Goal: Task Accomplishment & Management: Complete application form

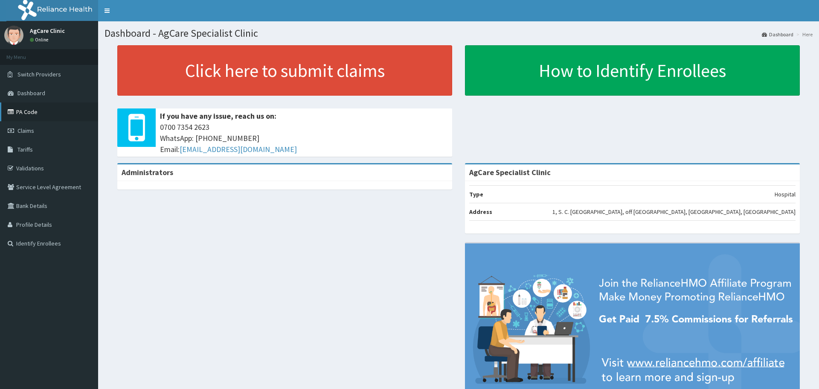
click at [25, 111] on link "PA Code" at bounding box center [49, 111] width 98 height 19
click at [24, 148] on span "Tariffs" at bounding box center [24, 150] width 15 height 8
click at [28, 69] on link "Switch Providers" at bounding box center [49, 74] width 98 height 19
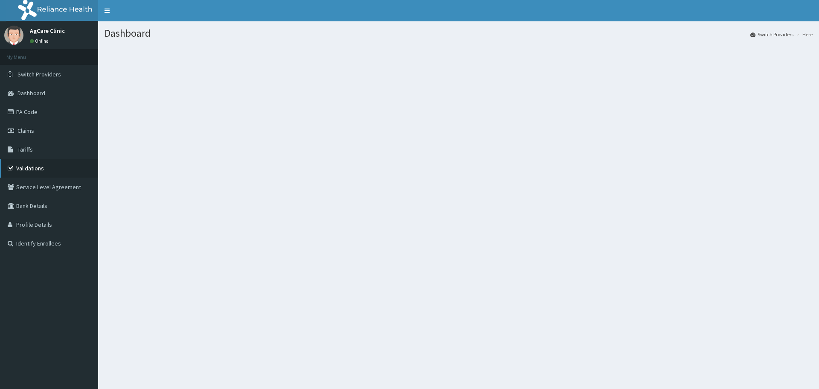
click at [27, 166] on link "Validations" at bounding box center [49, 168] width 98 height 19
click at [20, 150] on span "Tariffs" at bounding box center [24, 150] width 15 height 8
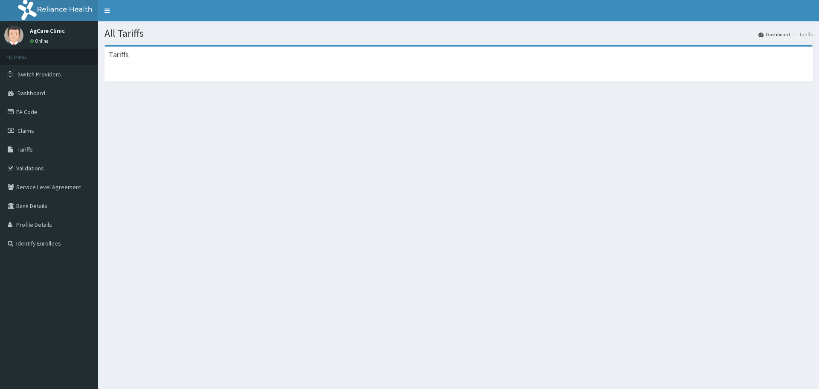
click at [23, 166] on link "Validations" at bounding box center [49, 168] width 98 height 19
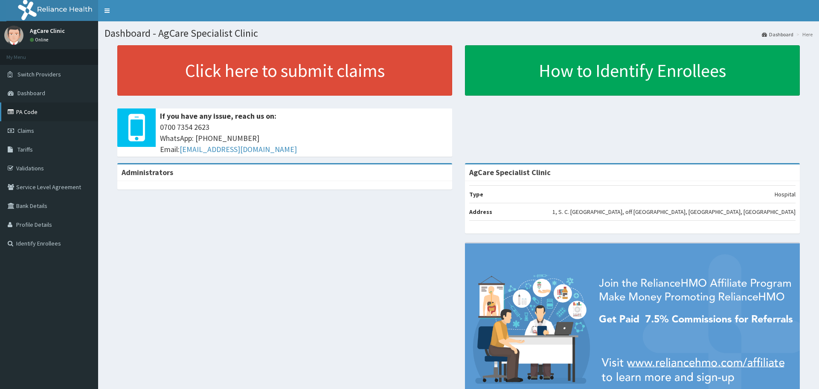
click at [11, 111] on icon at bounding box center [12, 112] width 9 height 6
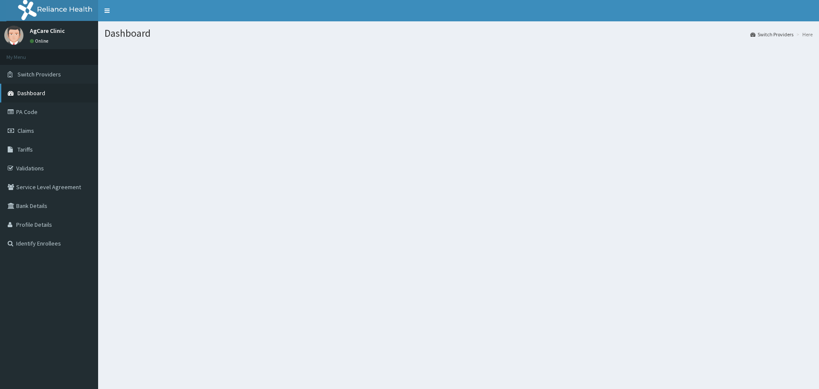
click at [12, 92] on icon at bounding box center [12, 93] width 9 height 6
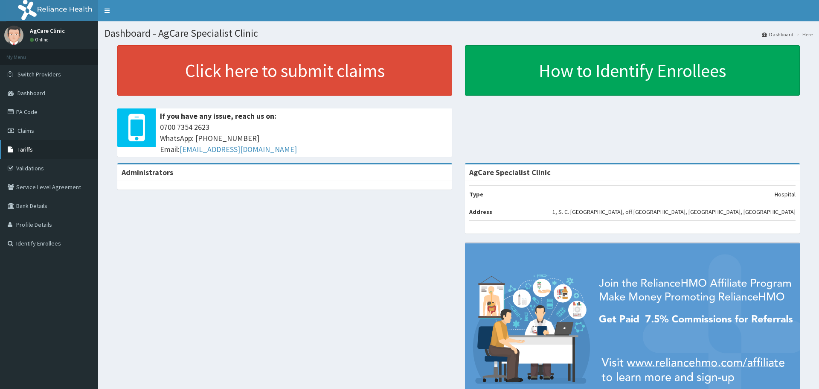
click at [10, 150] on icon at bounding box center [12, 149] width 9 height 6
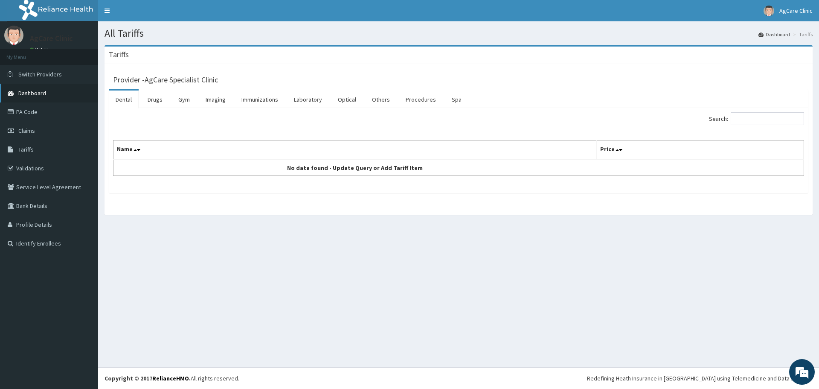
click at [22, 92] on span "Dashboard" at bounding box center [32, 93] width 28 height 8
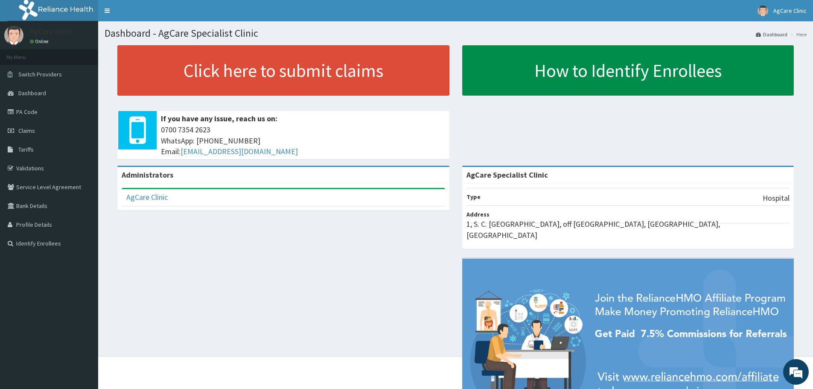
click at [605, 69] on link "How to Identify Enrollees" at bounding box center [628, 70] width 332 height 50
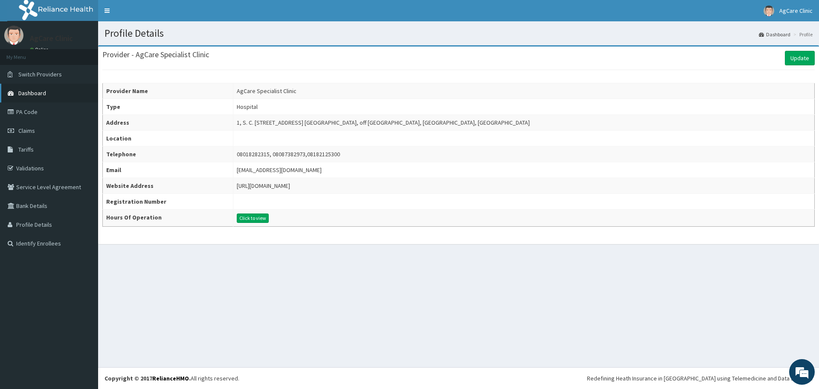
click at [19, 93] on span "Dashboard" at bounding box center [32, 93] width 28 height 8
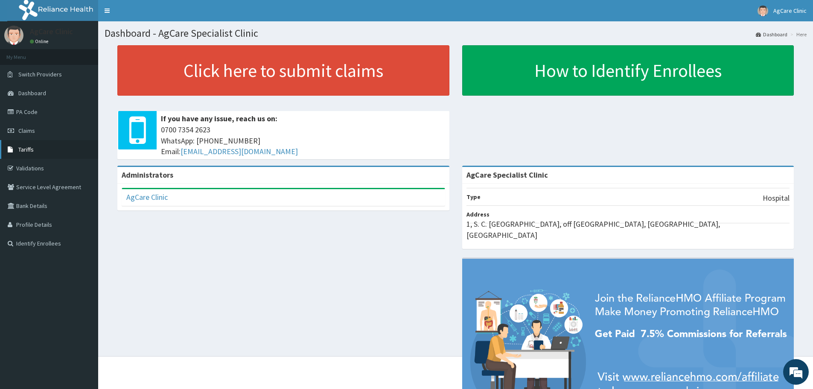
click at [24, 149] on span "Tariffs" at bounding box center [25, 150] width 15 height 8
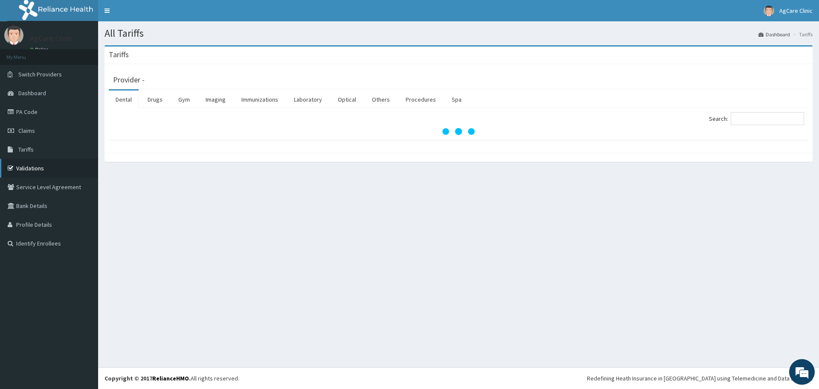
click at [25, 168] on link "Validations" at bounding box center [49, 168] width 98 height 19
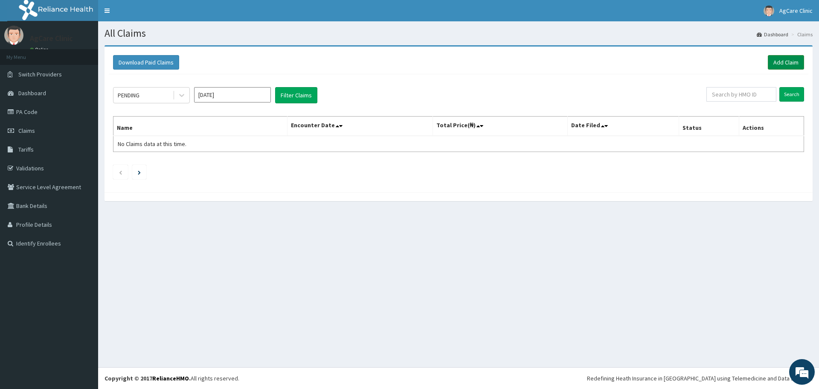
click at [781, 59] on link "Add Claim" at bounding box center [786, 62] width 36 height 15
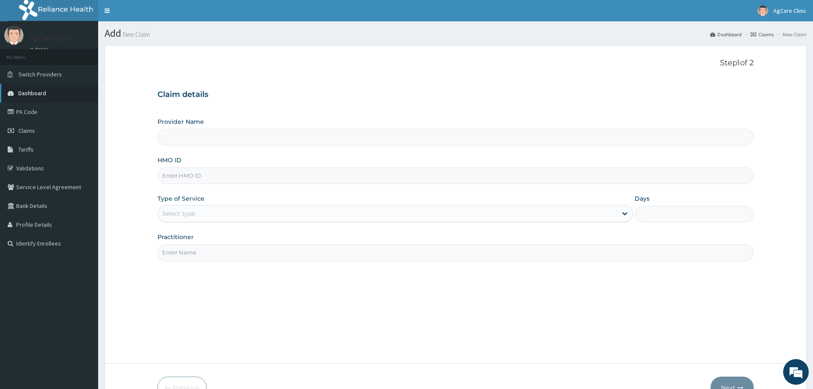
click at [22, 93] on span "Dashboard" at bounding box center [32, 93] width 28 height 8
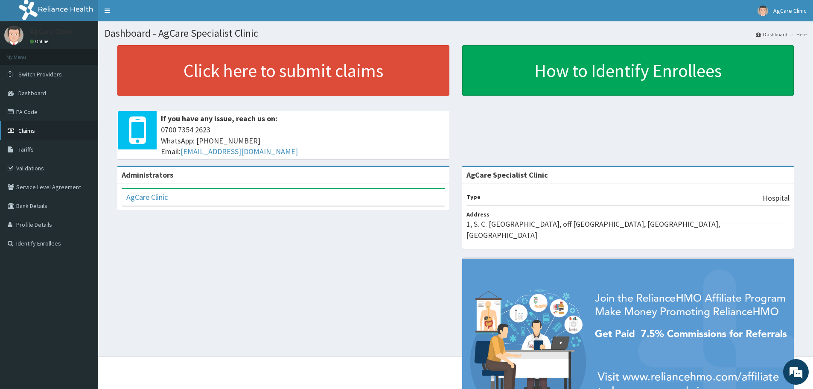
click at [29, 128] on span "Claims" at bounding box center [26, 131] width 17 height 8
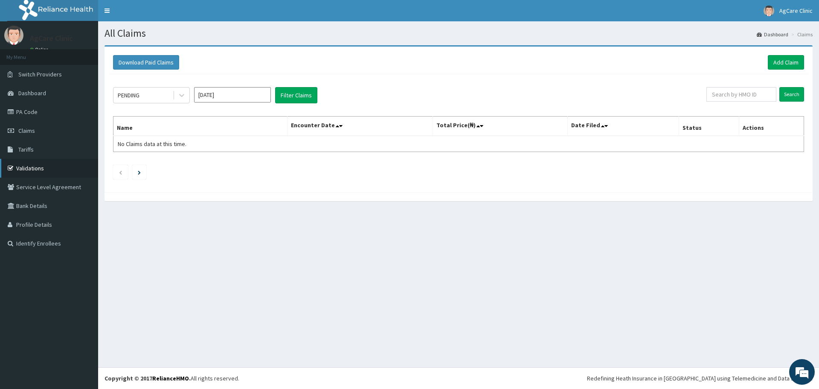
click at [35, 170] on link "Validations" at bounding box center [49, 168] width 98 height 19
click at [789, 58] on link "Add Claim" at bounding box center [786, 62] width 36 height 15
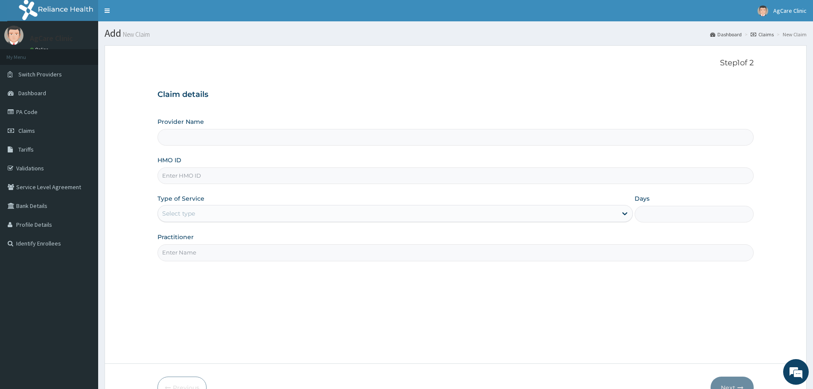
click at [414, 141] on input "Provider Name" at bounding box center [455, 137] width 596 height 17
click at [303, 180] on input "HMO ID" at bounding box center [455, 175] width 596 height 17
type input "AgCare Specialist Clinic"
click at [171, 176] on input "NVP/10038/A" at bounding box center [455, 175] width 596 height 17
type input "NBP/10038/A"
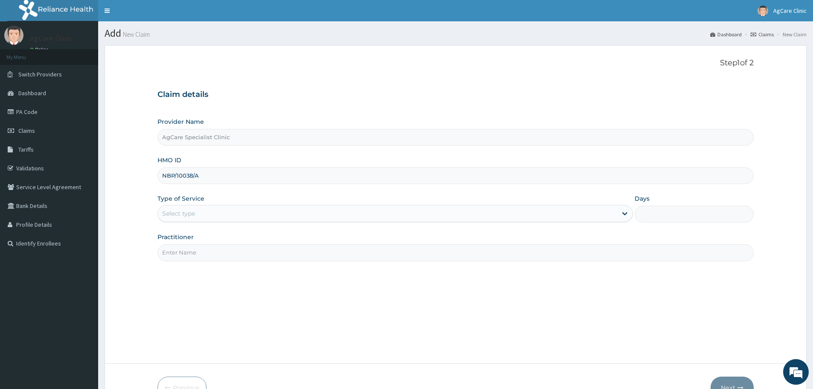
click at [258, 216] on div "Select type" at bounding box center [387, 214] width 459 height 14
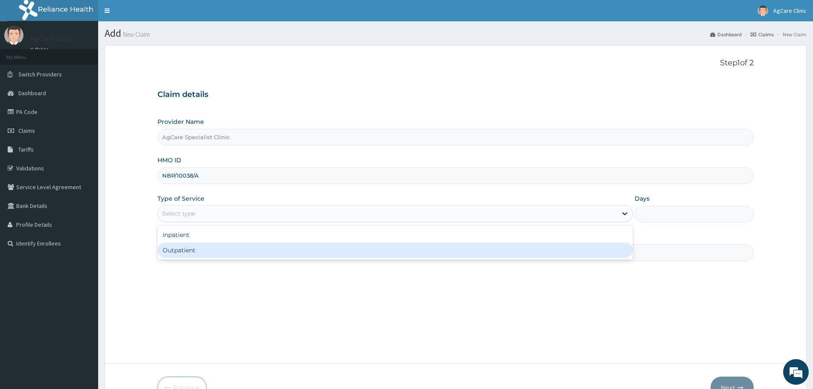
click at [242, 249] on div "Outpatient" at bounding box center [394, 249] width 475 height 15
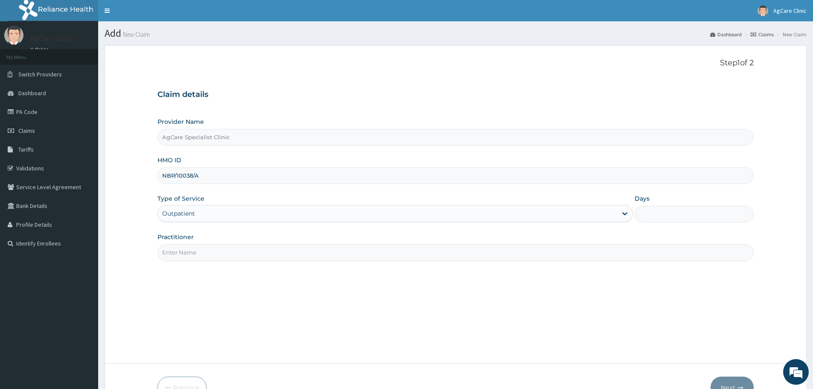
type input "1"
click at [454, 250] on input "Practitioner" at bounding box center [455, 252] width 596 height 17
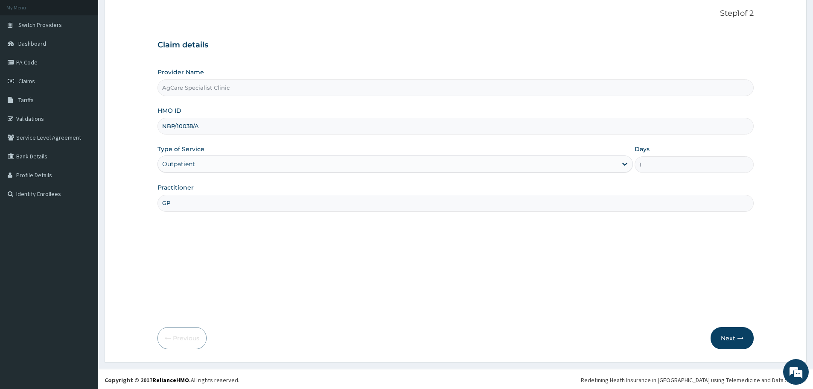
scroll to position [51, 0]
type input "GP"
click at [722, 336] on button "Next" at bounding box center [731, 336] width 43 height 22
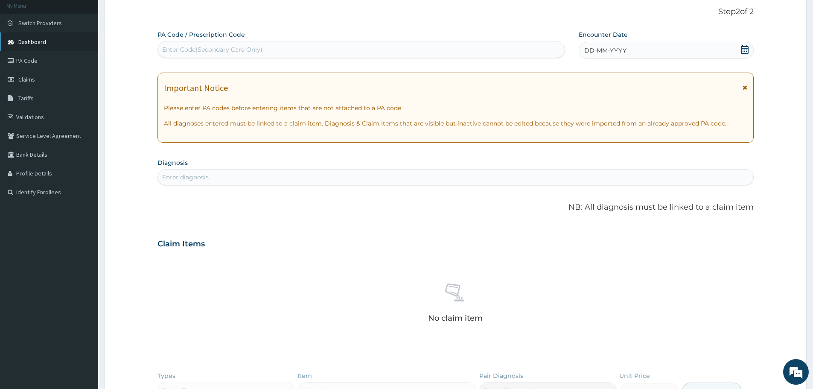
click at [37, 40] on span "Dashboard" at bounding box center [32, 42] width 28 height 8
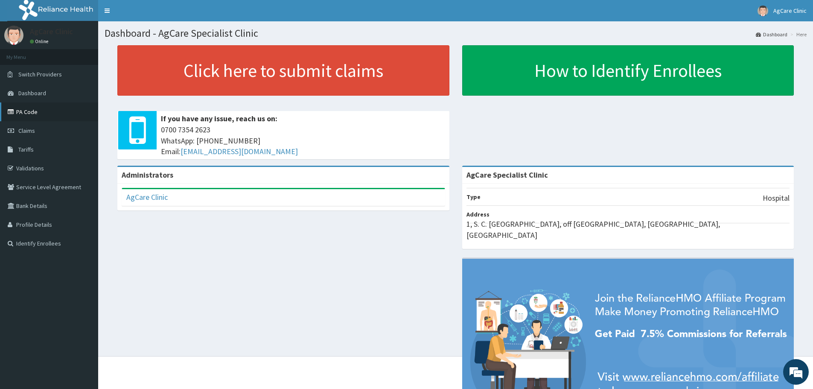
click at [28, 110] on link "PA Code" at bounding box center [49, 111] width 98 height 19
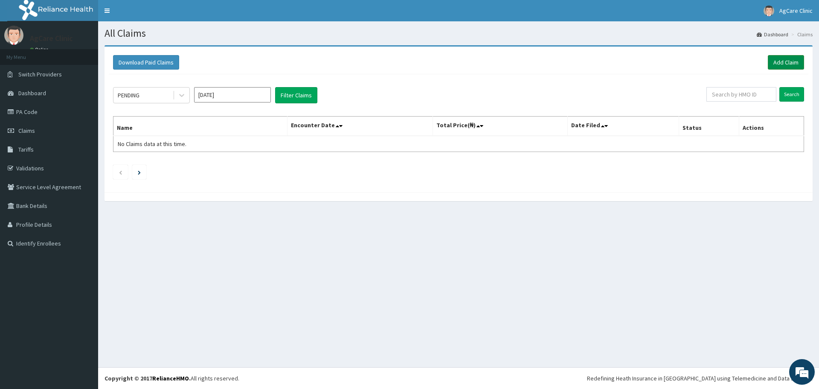
click at [780, 59] on link "Add Claim" at bounding box center [786, 62] width 36 height 15
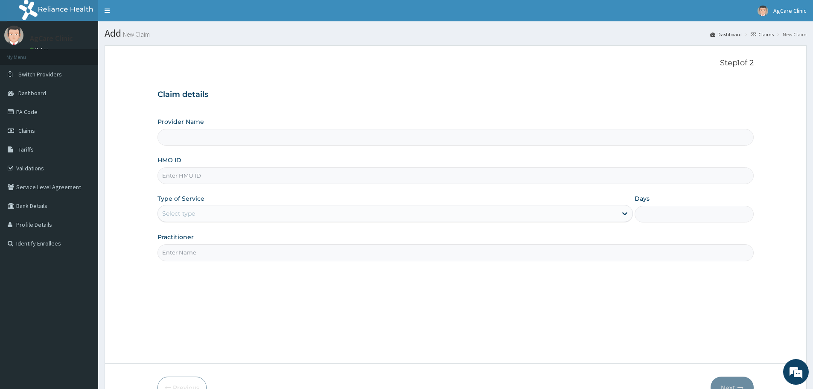
click at [205, 179] on input "HMO ID" at bounding box center [455, 175] width 596 height 17
click at [204, 179] on input "HMO ID" at bounding box center [455, 175] width 596 height 17
type input "NVP/10038/A"
type input "AgCare Specialist Clinic"
click at [166, 176] on input "NVP/10038/A" at bounding box center [455, 175] width 596 height 17
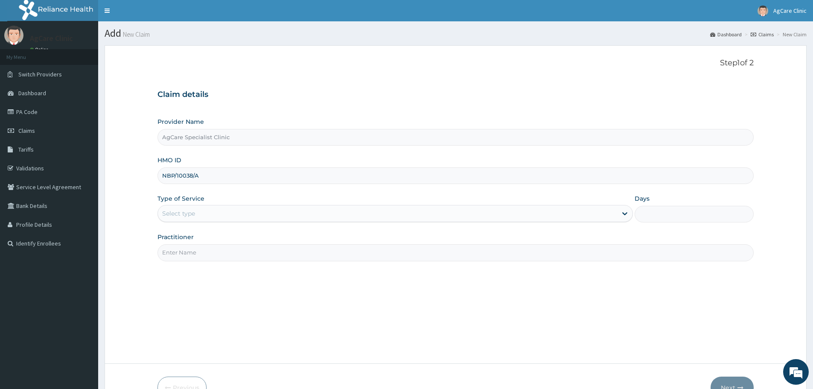
type input "NBP/10038/A"
click at [207, 212] on div "Select type" at bounding box center [387, 214] width 459 height 14
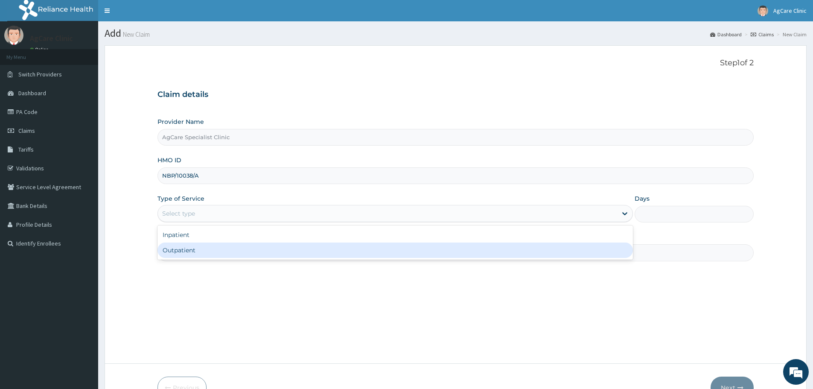
click at [207, 249] on div "Outpatient" at bounding box center [394, 249] width 475 height 15
type input "1"
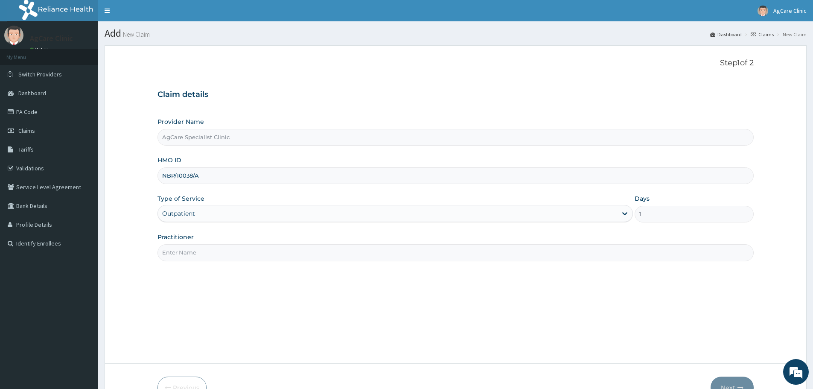
click at [216, 256] on input "Practitioner" at bounding box center [455, 252] width 596 height 17
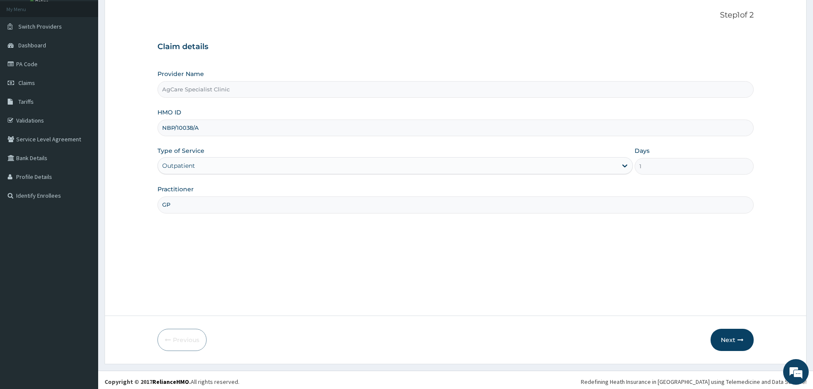
scroll to position [51, 0]
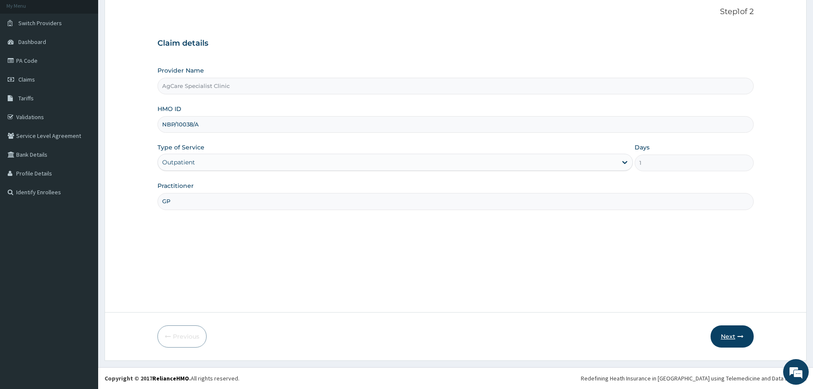
type input "GP"
click at [733, 329] on button "Next" at bounding box center [731, 336] width 43 height 22
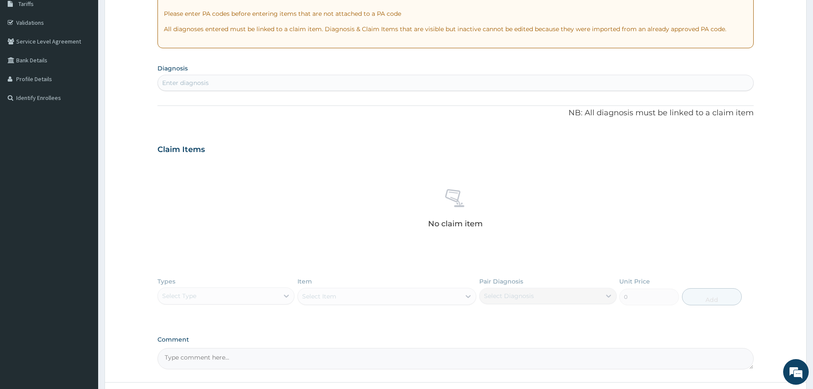
scroll to position [0, 0]
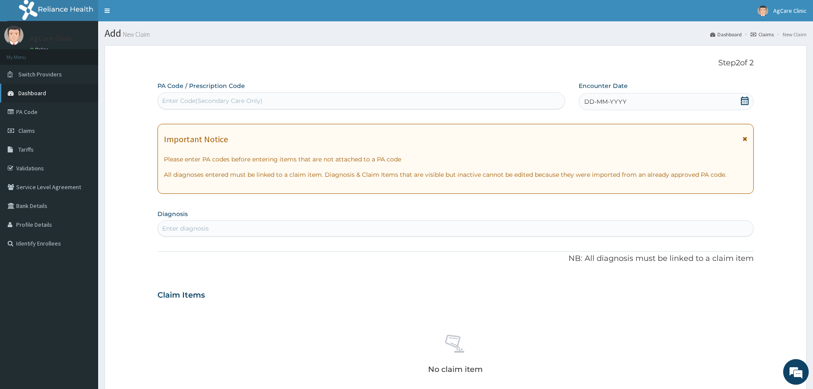
click at [26, 93] on span "Dashboard" at bounding box center [32, 93] width 28 height 8
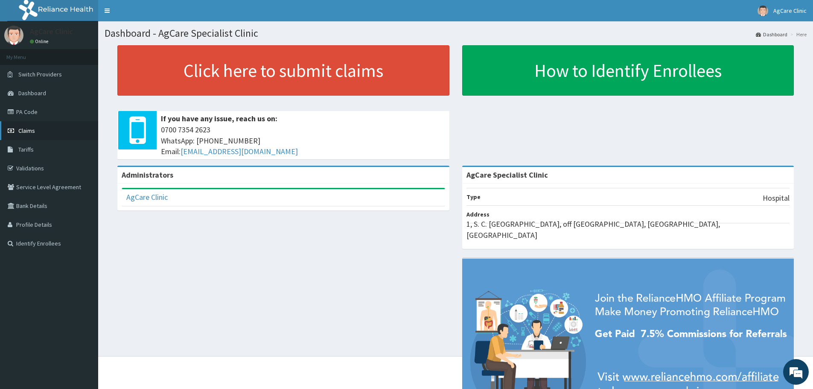
click at [24, 130] on span "Claims" at bounding box center [26, 131] width 17 height 8
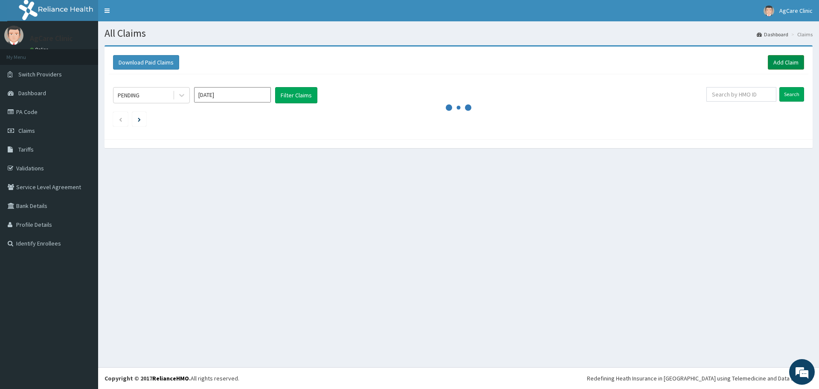
click at [783, 61] on link "Add Claim" at bounding box center [786, 62] width 36 height 15
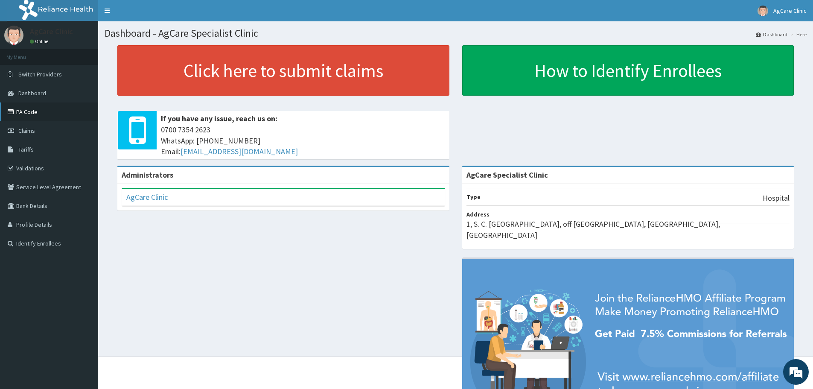
click at [25, 112] on link "PA Code" at bounding box center [49, 111] width 98 height 19
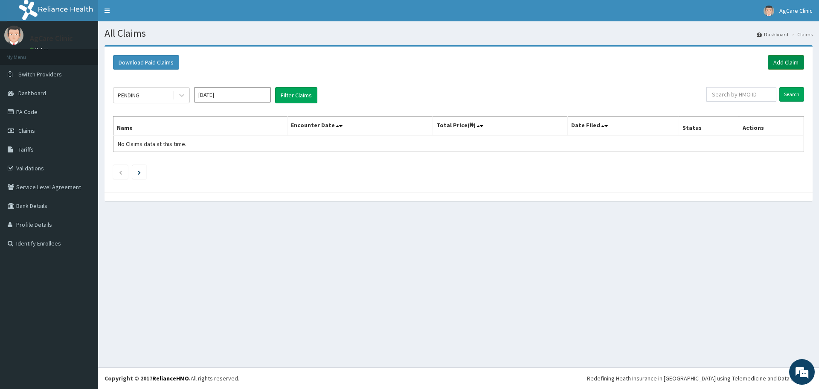
click at [777, 62] on link "Add Claim" at bounding box center [786, 62] width 36 height 15
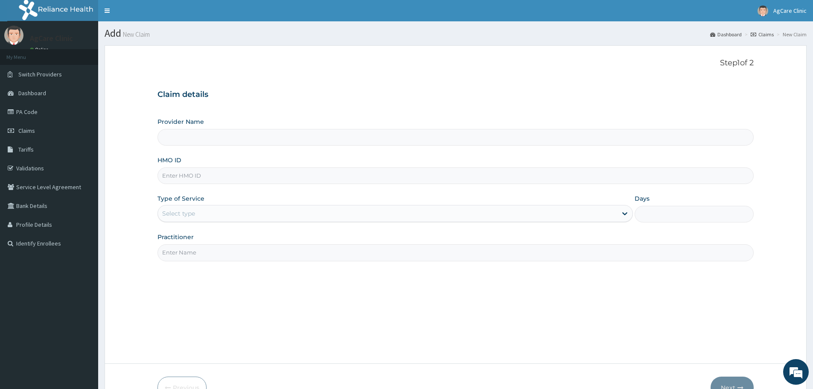
type input "AgCare Specialist Clinic"
paste input "NBP/10038/A"
type input "NBP/10038/A"
click at [183, 253] on input "Practitioner" at bounding box center [455, 252] width 596 height 17
type input "GP"
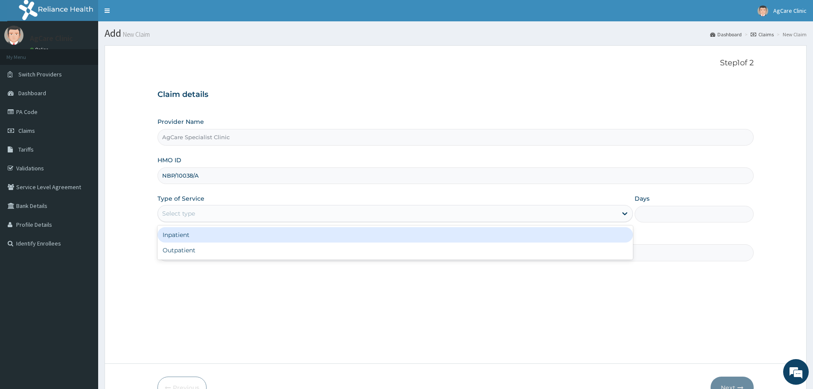
click at [180, 213] on div "Select type" at bounding box center [178, 213] width 33 height 9
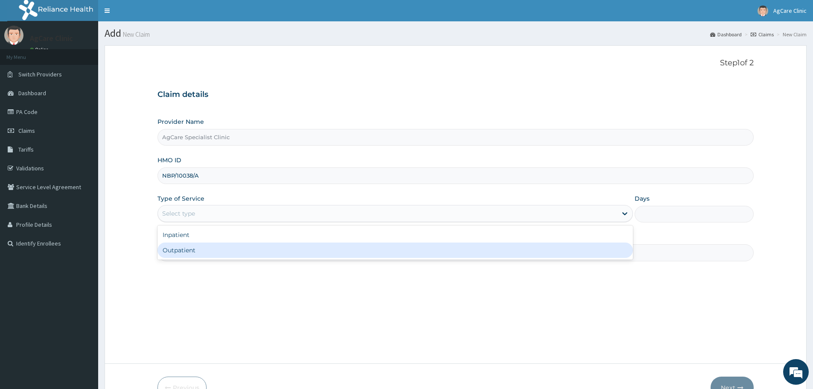
click at [179, 250] on div "Outpatient" at bounding box center [394, 249] width 475 height 15
type input "1"
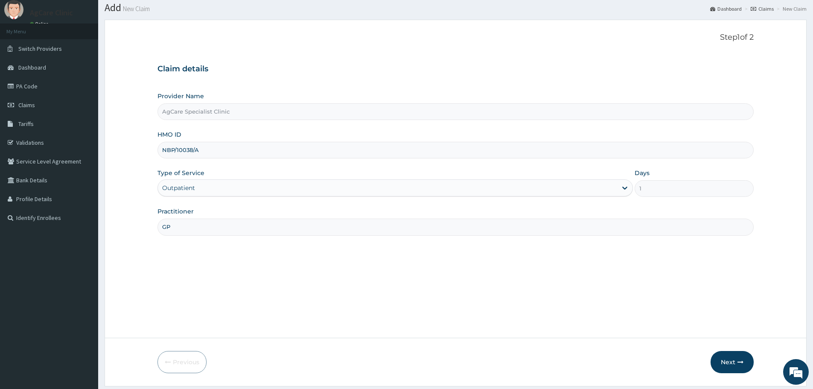
scroll to position [51, 0]
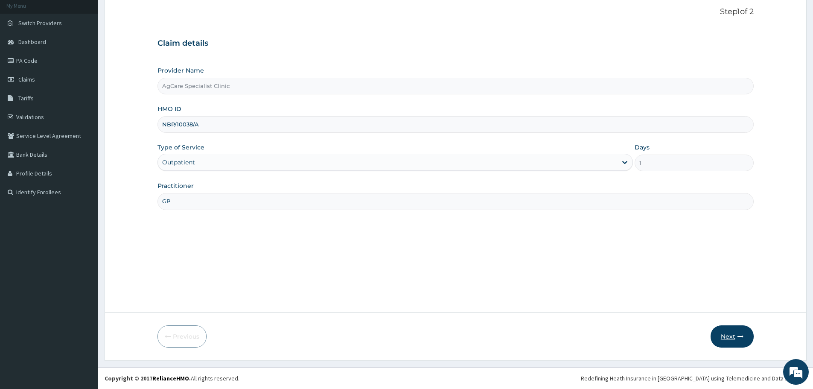
click at [726, 336] on button "Next" at bounding box center [731, 336] width 43 height 22
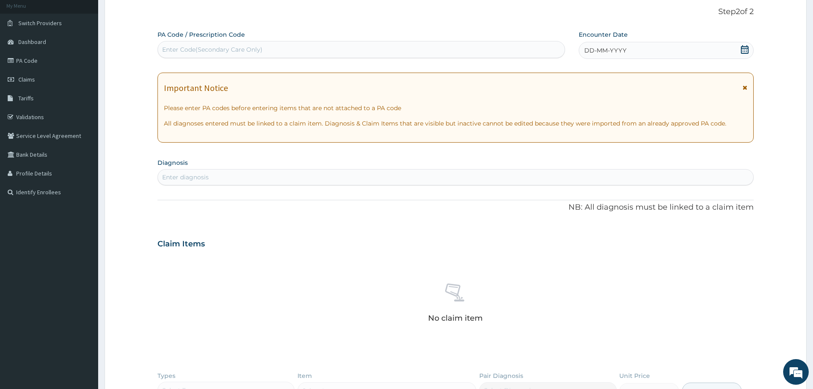
scroll to position [0, 0]
click at [203, 48] on div "Enter Code(Secondary Care Only)" at bounding box center [212, 49] width 100 height 9
click at [201, 174] on div "Enter diagnosis" at bounding box center [185, 177] width 47 height 9
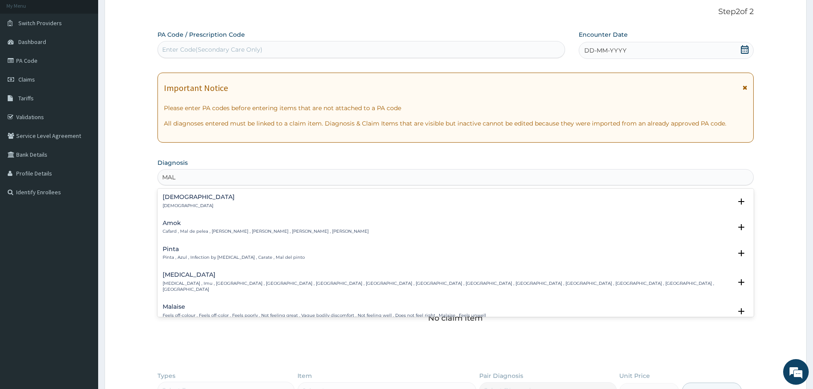
type input "MAL"
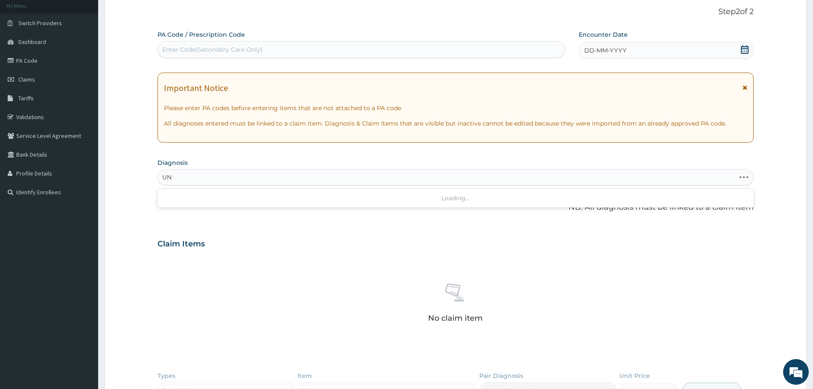
type input "U"
type input "MALARIA"
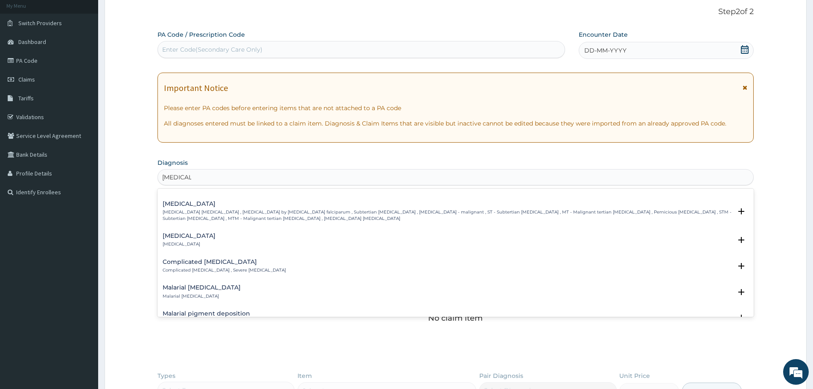
scroll to position [335, 0]
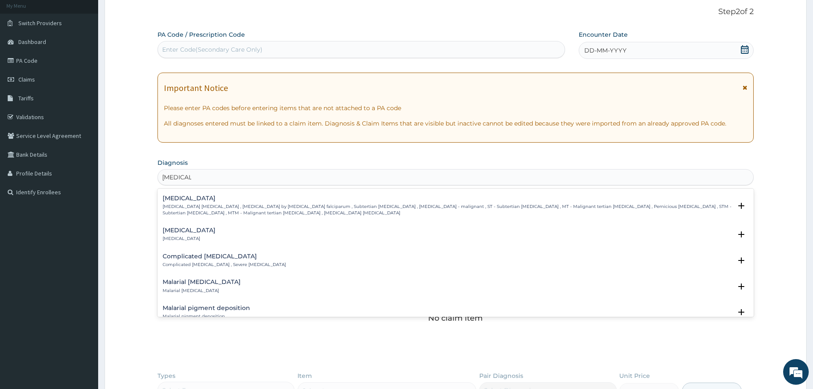
click at [178, 257] on h4 "Complicated malaria" at bounding box center [224, 256] width 123 height 6
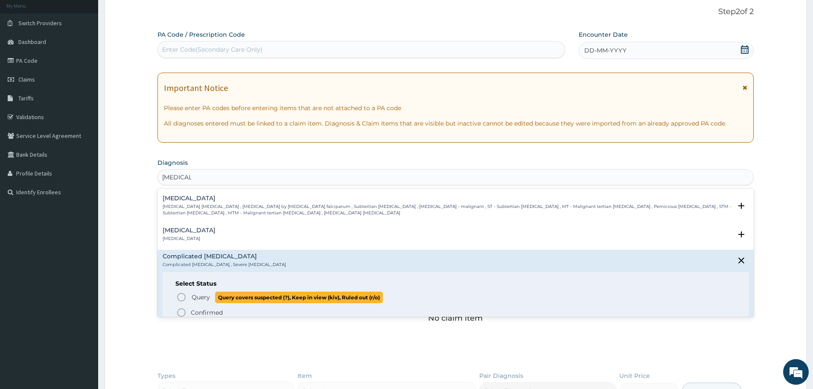
click at [188, 294] on span "Query Query covers suspected (?), Keep in view (kiv), Ruled out (r/o)" at bounding box center [455, 297] width 559 height 12
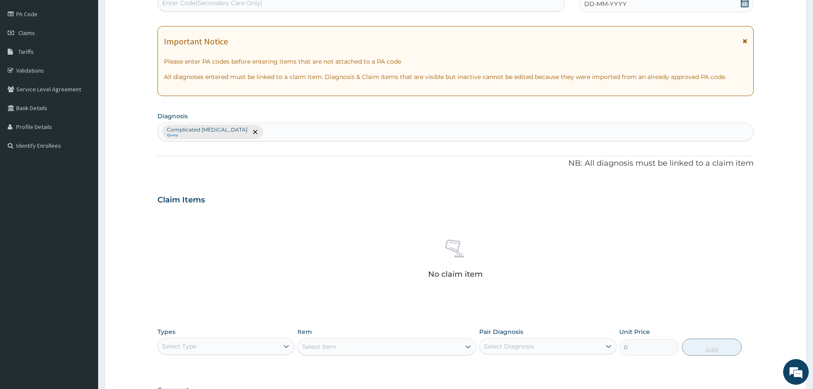
scroll to position [218, 0]
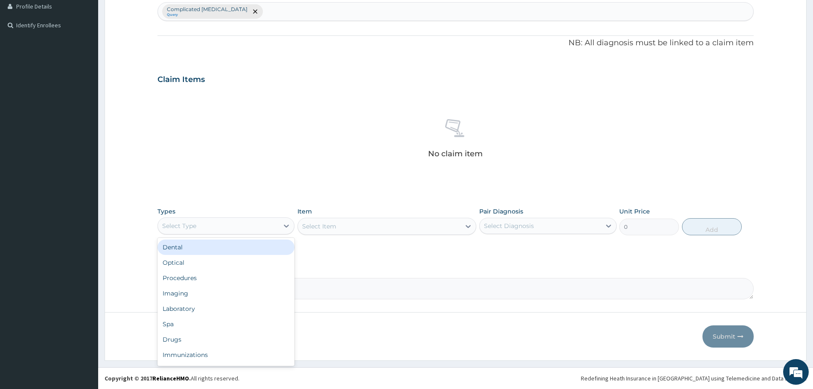
click at [196, 224] on div "Select Type" at bounding box center [179, 225] width 34 height 9
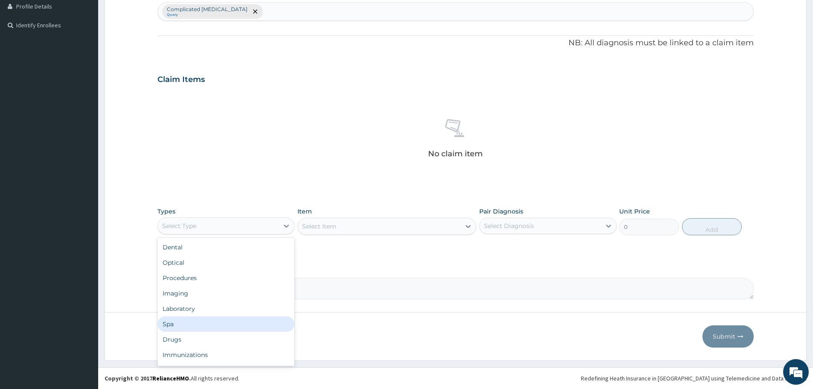
scroll to position [29, 0]
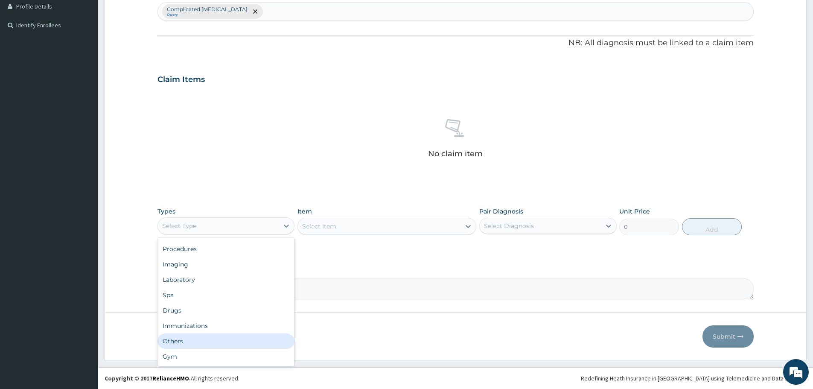
click at [168, 341] on div "Others" at bounding box center [225, 340] width 137 height 15
click at [469, 224] on icon at bounding box center [468, 226] width 9 height 9
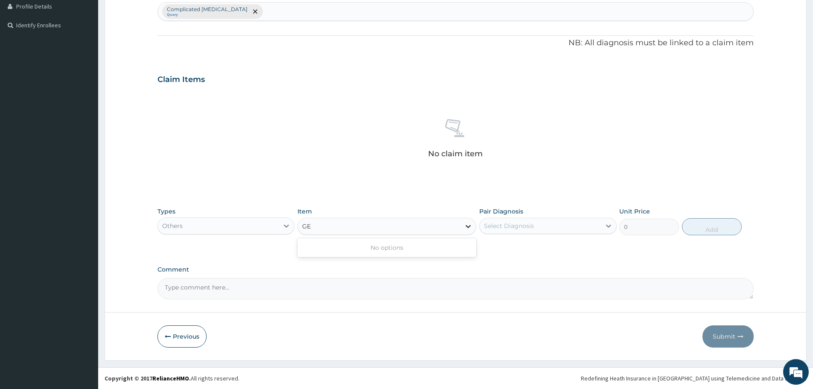
type input "G"
type input "C"
type input "G"
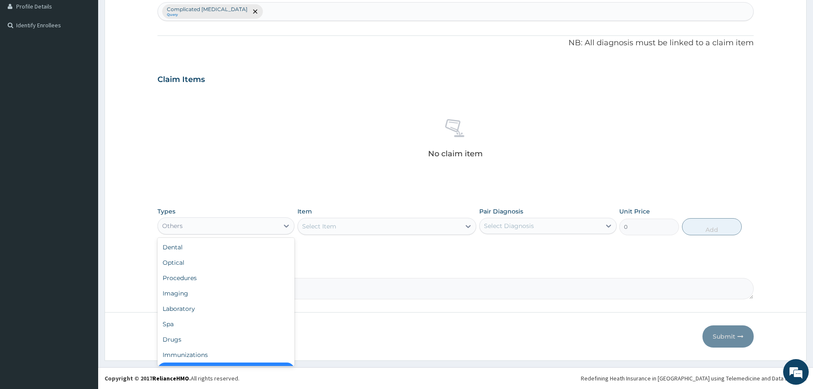
click at [205, 222] on div "Others" at bounding box center [218, 226] width 121 height 14
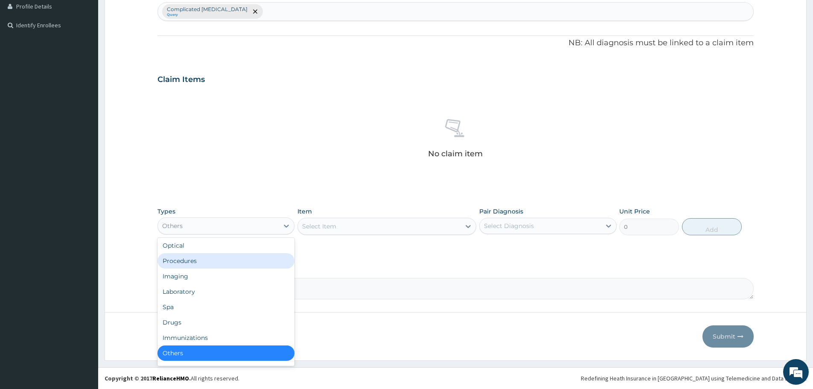
click at [179, 257] on div "Procedures" at bounding box center [225, 260] width 137 height 15
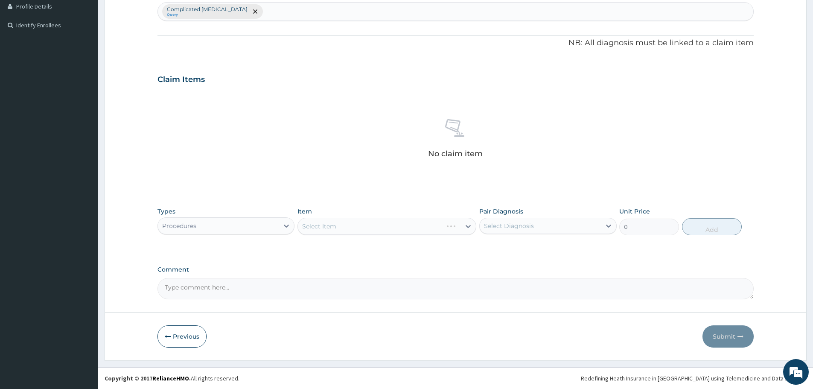
click at [325, 227] on div "Select Item" at bounding box center [386, 226] width 179 height 17
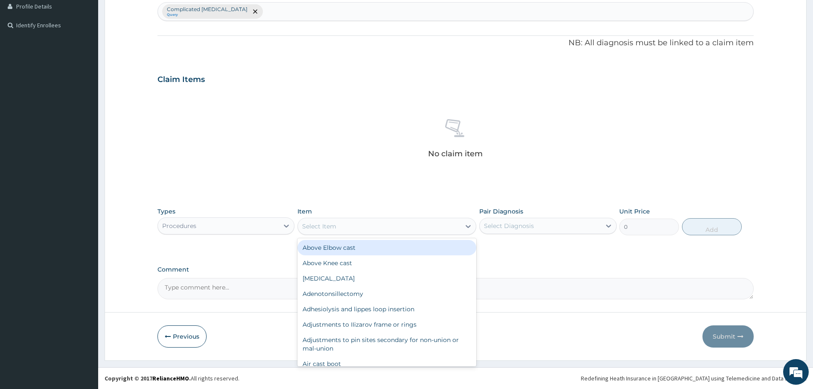
click at [469, 226] on icon at bounding box center [468, 226] width 9 height 9
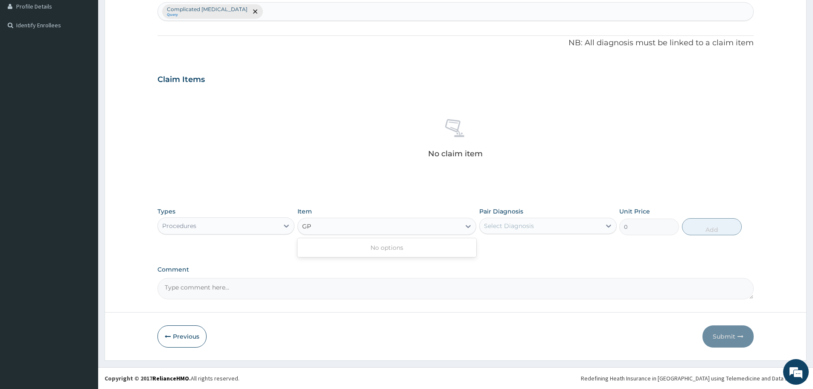
type input "G"
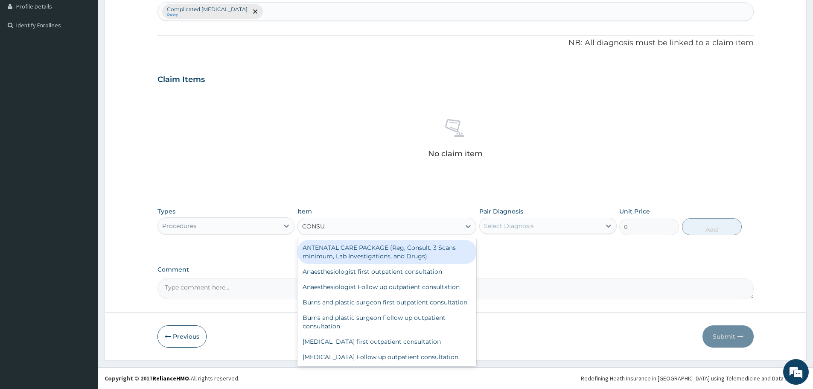
type input "CONSUL"
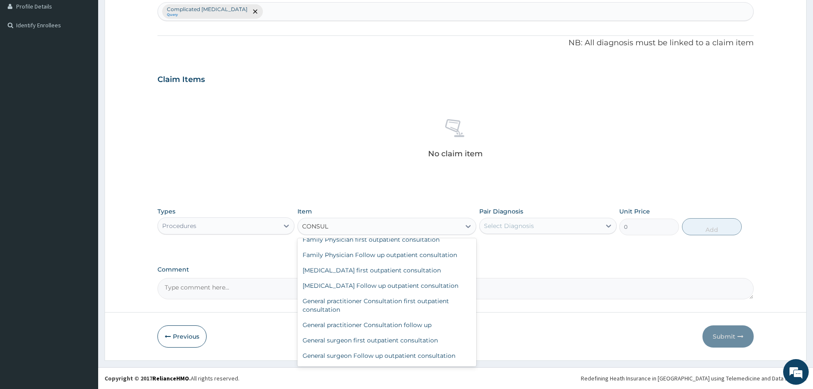
scroll to position [284, 0]
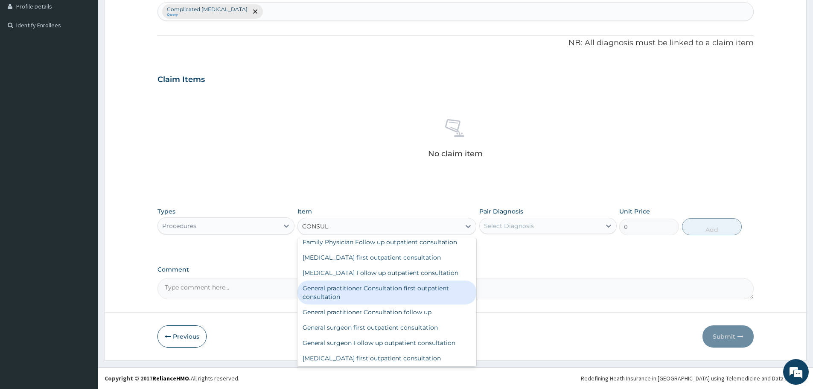
click at [319, 301] on div "General practitioner Consultation first outpatient consultation" at bounding box center [386, 292] width 179 height 24
type input "3795"
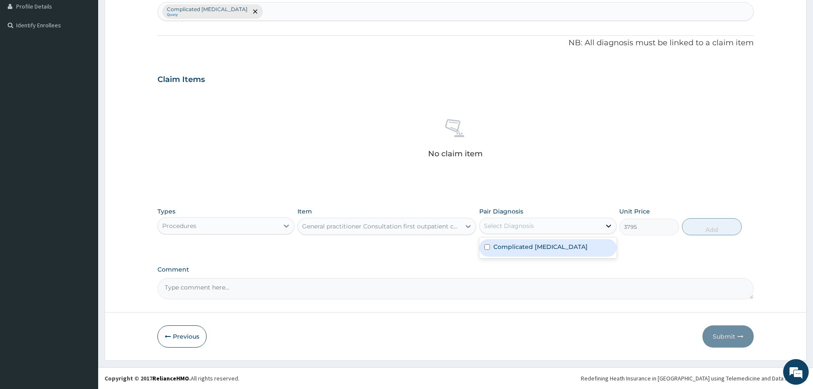
click at [608, 223] on icon at bounding box center [608, 225] width 9 height 9
click at [523, 248] on label "Complicated malaria" at bounding box center [540, 246] width 94 height 9
checkbox input "true"
click at [720, 225] on button "Add" at bounding box center [712, 226] width 60 height 17
type input "0"
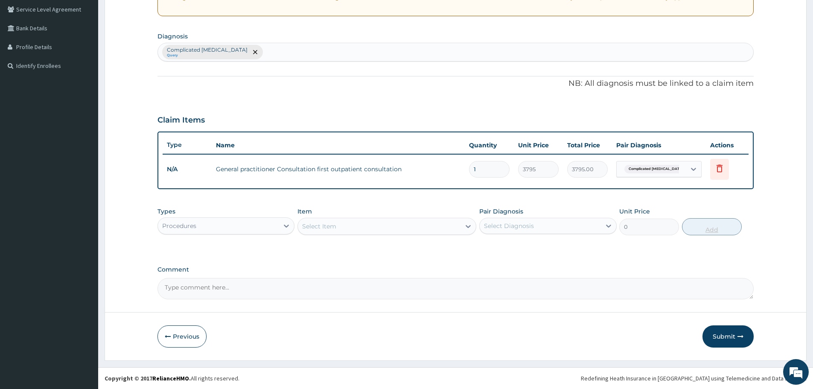
scroll to position [178, 0]
click at [288, 224] on icon at bounding box center [286, 225] width 9 height 9
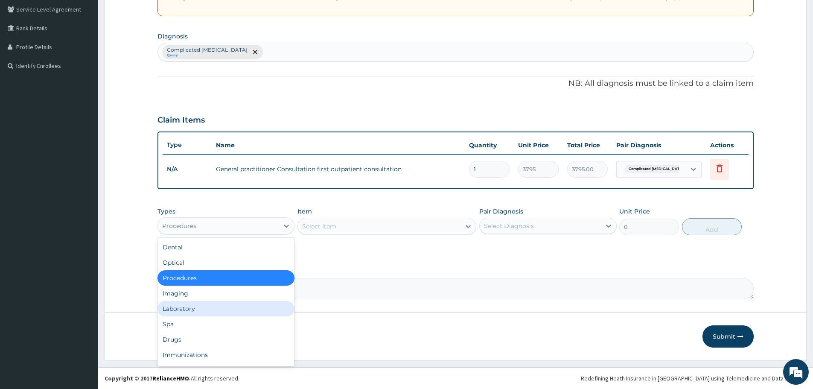
click at [172, 308] on div "Laboratory" at bounding box center [225, 308] width 137 height 15
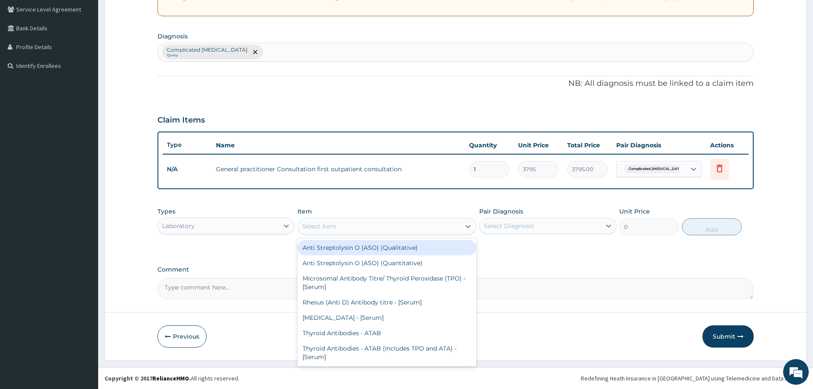
click at [471, 225] on icon at bounding box center [468, 226] width 9 height 9
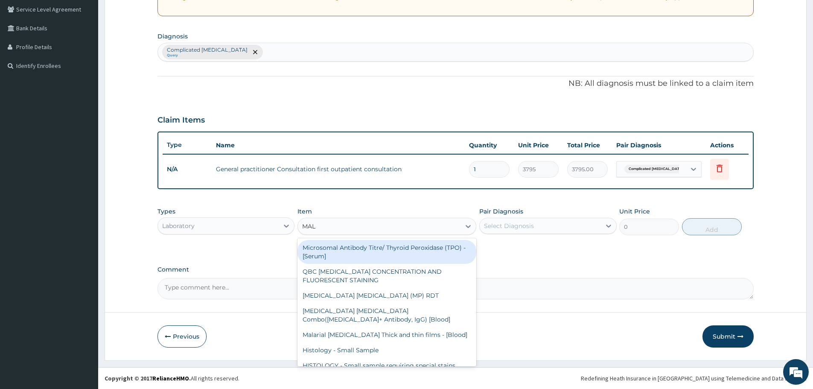
type input "MALA"
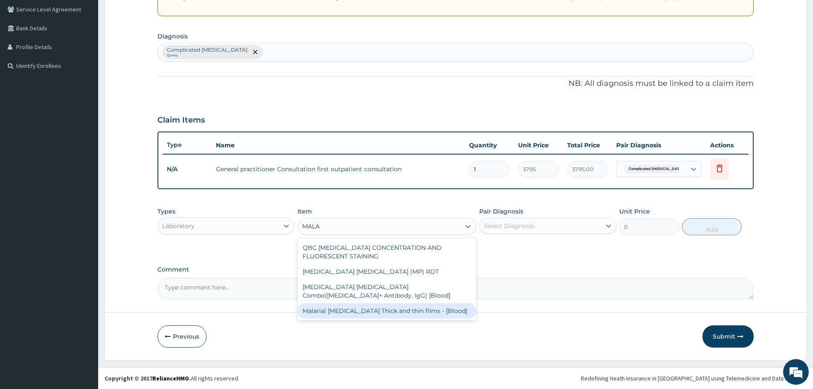
click at [370, 311] on div "Malarial Parasite Thick and thin films - [Blood]" at bounding box center [386, 310] width 179 height 15
type input "1725"
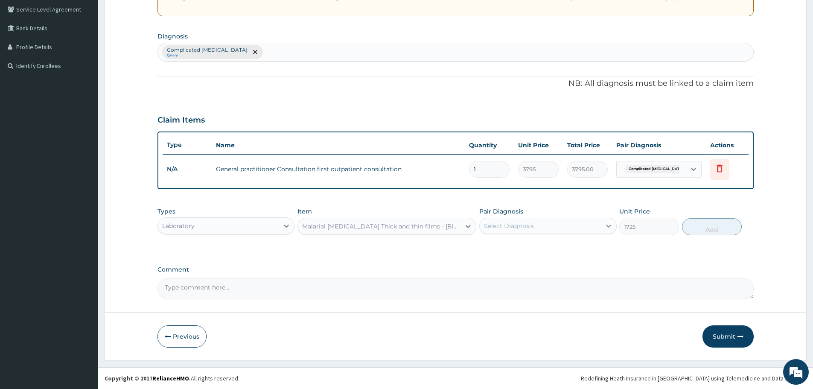
click at [608, 224] on icon at bounding box center [608, 225] width 9 height 9
click at [516, 247] on label "Complicated malaria" at bounding box center [540, 246] width 94 height 9
checkbox input "true"
click at [713, 227] on button "Add" at bounding box center [712, 226] width 60 height 17
type input "0"
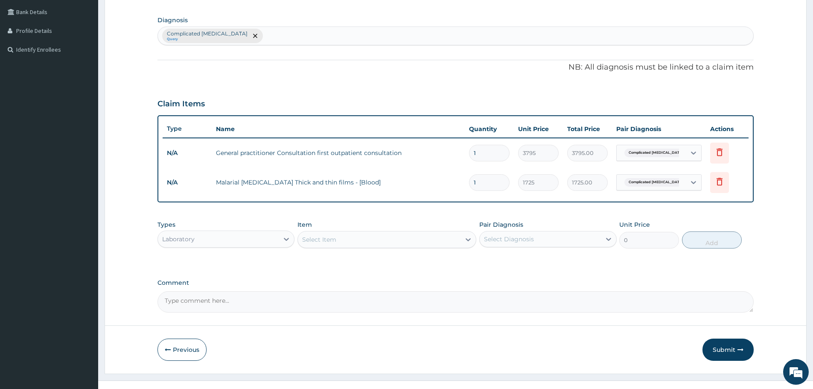
scroll to position [207, 0]
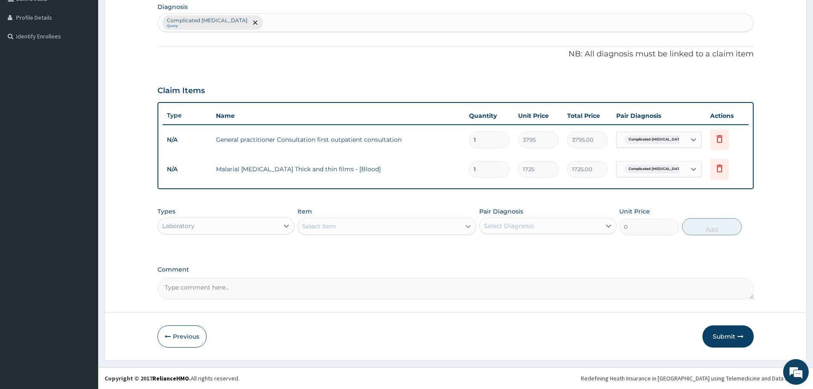
click at [467, 225] on icon at bounding box center [468, 226] width 9 height 9
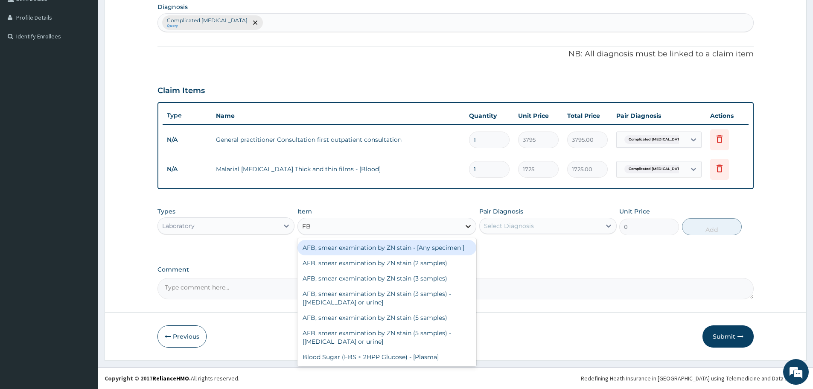
type input "FBC"
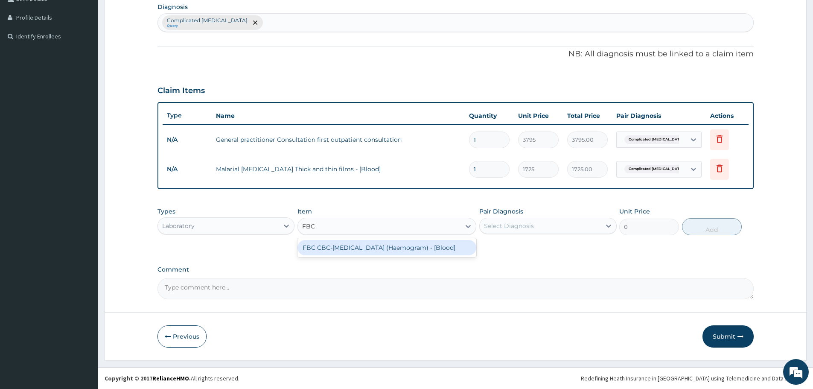
click at [364, 248] on div "FBC CBC-Complete Blood Count (Haemogram) - [Blood]" at bounding box center [386, 247] width 179 height 15
type input "4600"
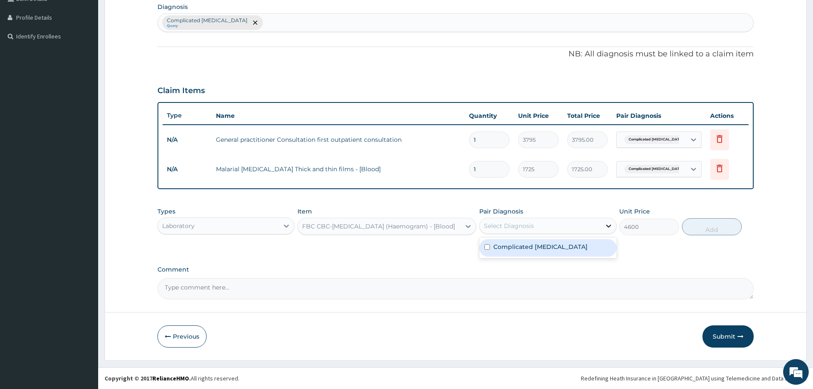
click at [610, 224] on icon at bounding box center [608, 225] width 9 height 9
click at [525, 245] on label "Complicated malaria" at bounding box center [540, 246] width 94 height 9
checkbox input "true"
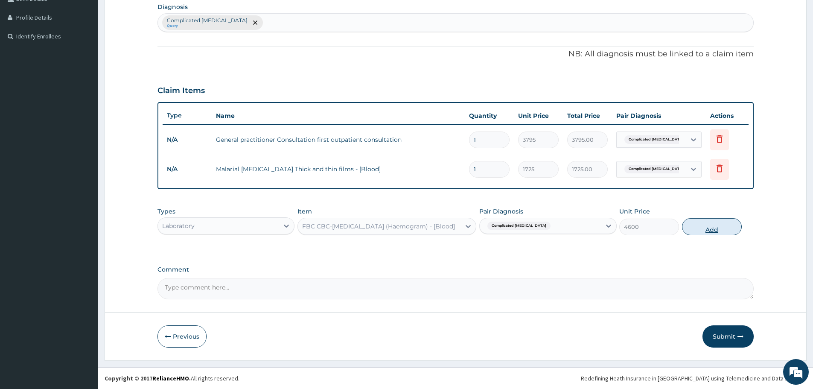
click at [714, 228] on button "Add" at bounding box center [712, 226] width 60 height 17
type input "0"
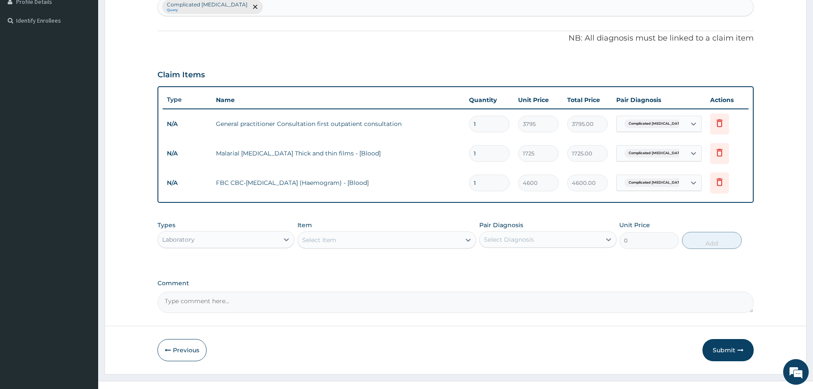
scroll to position [236, 0]
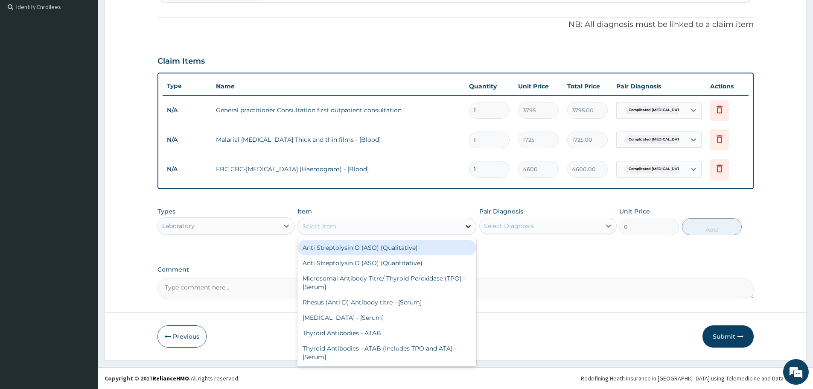
click at [469, 226] on icon at bounding box center [468, 226] width 5 height 3
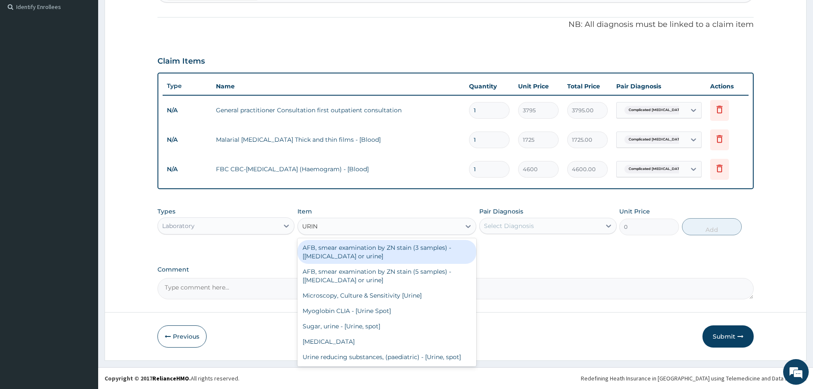
type input "URINA"
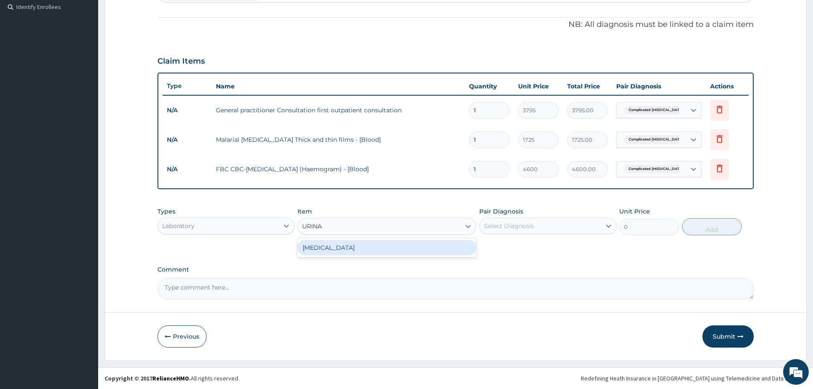
click at [337, 247] on div "URINALYSIS" at bounding box center [386, 247] width 179 height 15
type input "1725"
click at [607, 226] on icon at bounding box center [608, 225] width 5 height 3
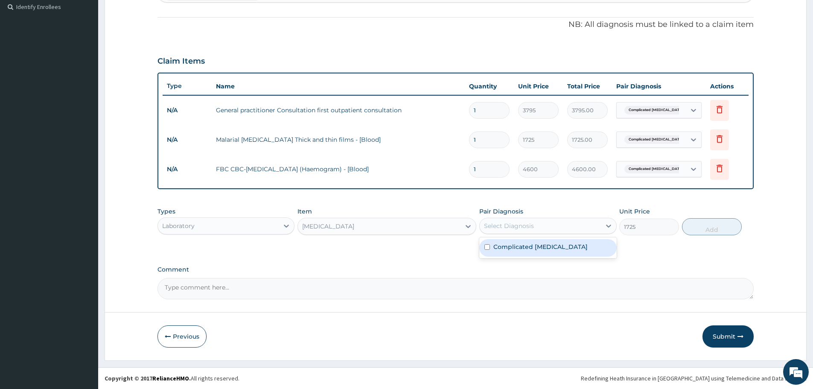
click at [526, 247] on label "Complicated malaria" at bounding box center [540, 246] width 94 height 9
checkbox input "true"
click at [714, 224] on button "Add" at bounding box center [712, 226] width 60 height 17
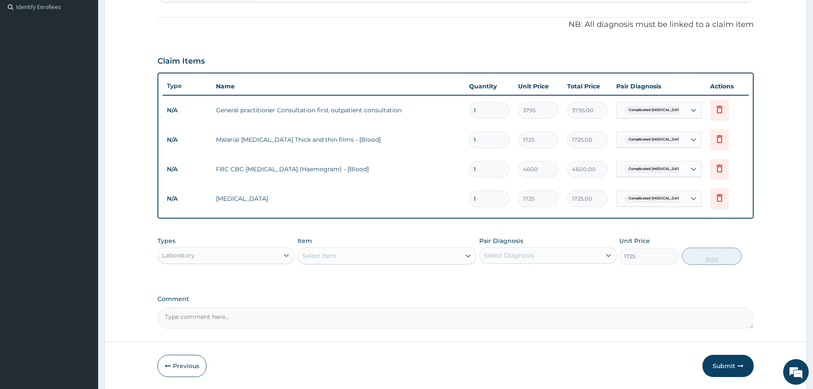
type input "0"
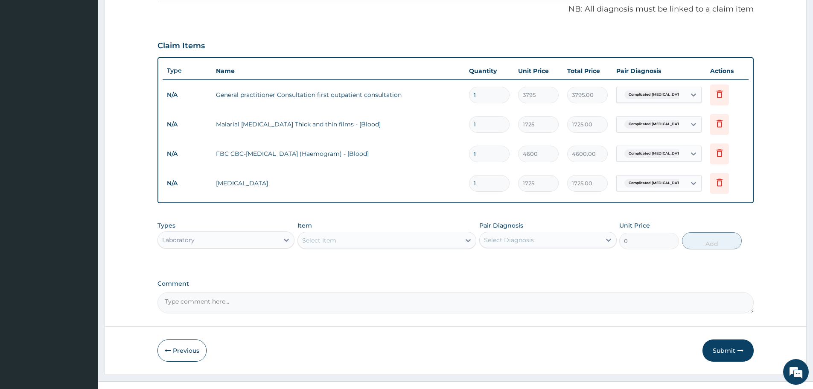
scroll to position [266, 0]
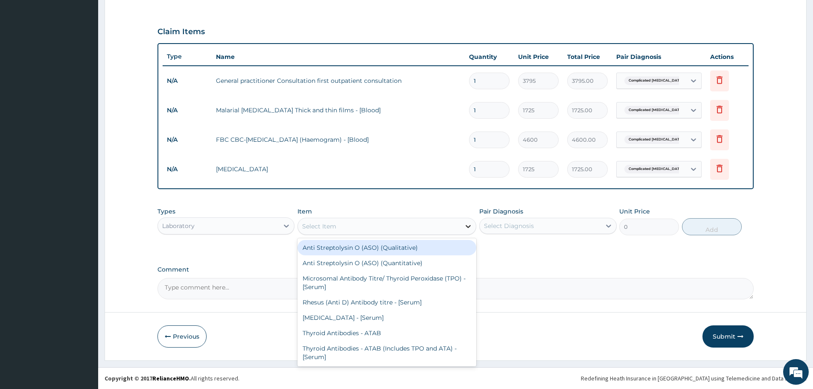
click at [468, 224] on icon at bounding box center [468, 226] width 9 height 9
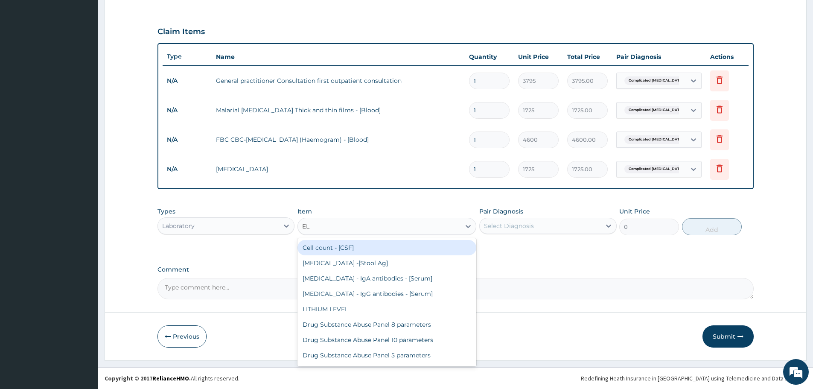
type input "ELE"
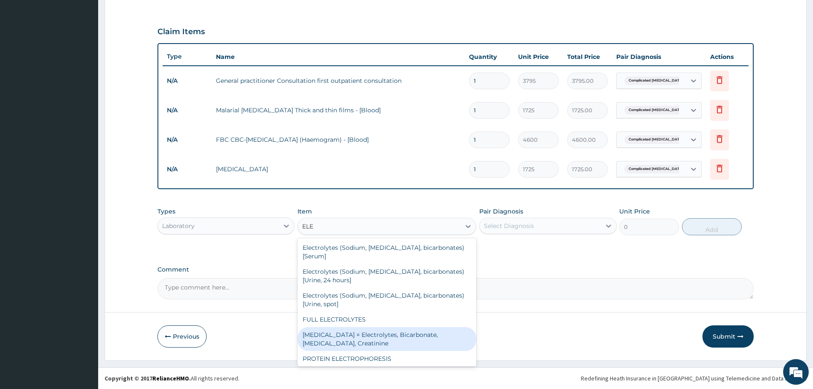
click at [326, 338] on div "Renal Function Tests = Electrolytes, Bicarbonate, Urea, Creatinine" at bounding box center [386, 339] width 179 height 24
type input "5175"
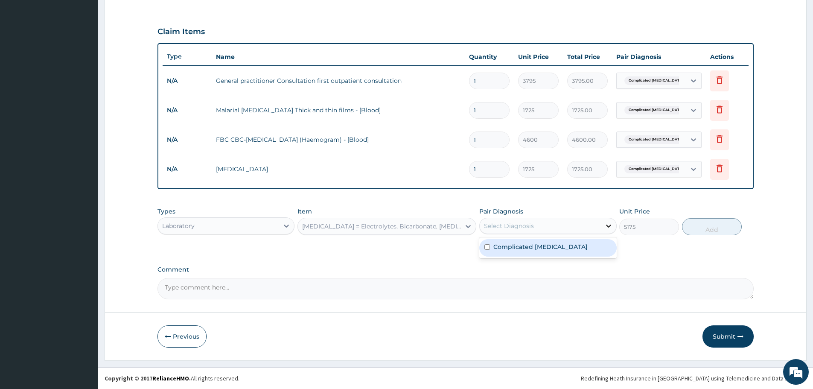
click at [607, 225] on icon at bounding box center [608, 225] width 9 height 9
click at [517, 245] on label "Complicated malaria" at bounding box center [540, 246] width 94 height 9
checkbox input "true"
click at [714, 227] on button "Add" at bounding box center [712, 226] width 60 height 17
type input "0"
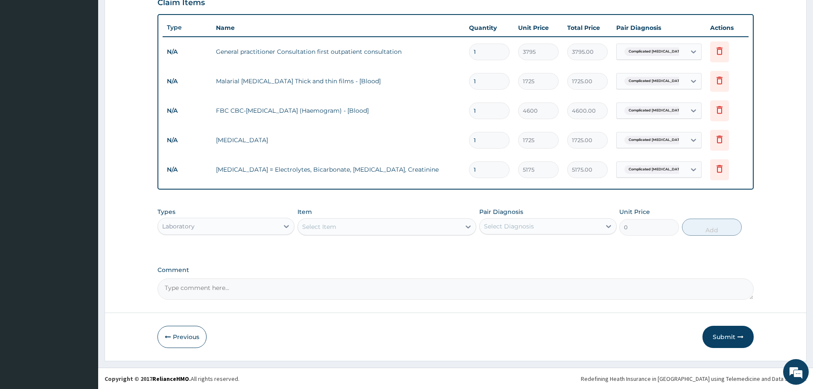
scroll to position [295, 0]
click at [722, 334] on button "Submit" at bounding box center [727, 336] width 51 height 22
click at [721, 334] on button "Submit" at bounding box center [727, 336] width 51 height 22
click at [726, 337] on button "Submit" at bounding box center [727, 336] width 51 height 22
click at [741, 334] on icon "button" at bounding box center [740, 336] width 6 height 6
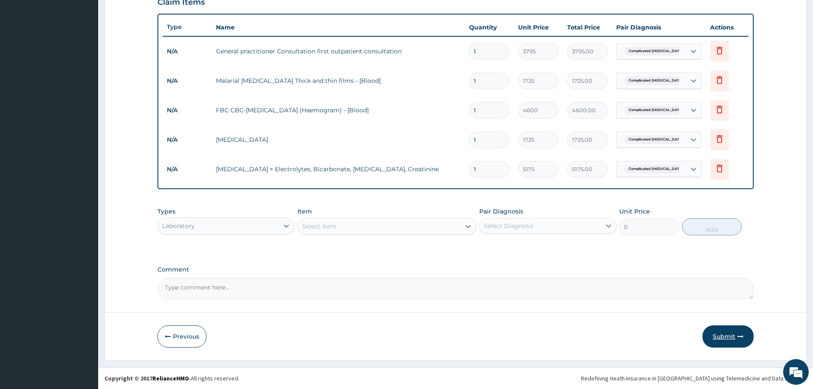
click at [741, 334] on icon "button" at bounding box center [740, 336] width 6 height 6
click at [724, 336] on button "Submit" at bounding box center [727, 336] width 51 height 22
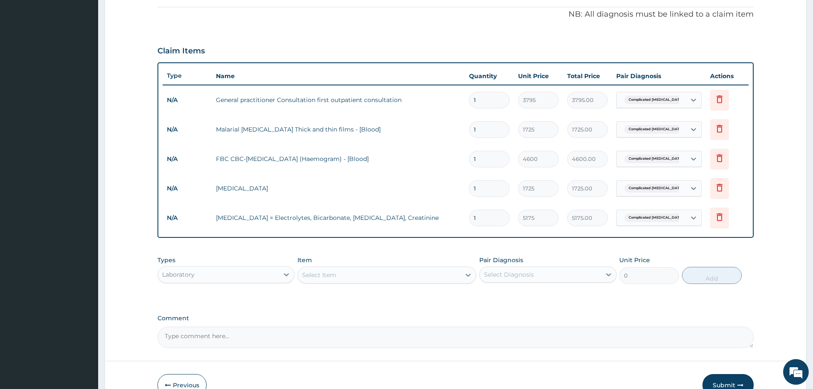
scroll to position [256, 0]
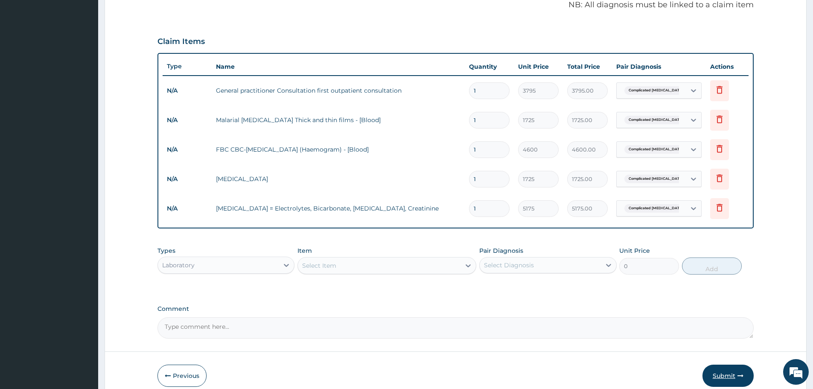
click at [729, 375] on button "Submit" at bounding box center [727, 375] width 51 height 22
click at [794, 370] on em at bounding box center [795, 371] width 23 height 23
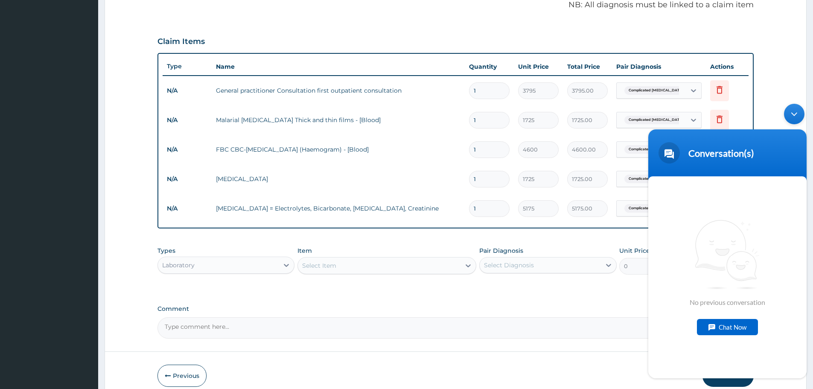
click at [577, 295] on div "PA Code / Prescription Code Enter Code(Secondary Care Only) Encounter Date DD-M…" at bounding box center [455, 81] width 596 height 513
click at [797, 114] on div "Minimize live chat window" at bounding box center [794, 114] width 20 height 20
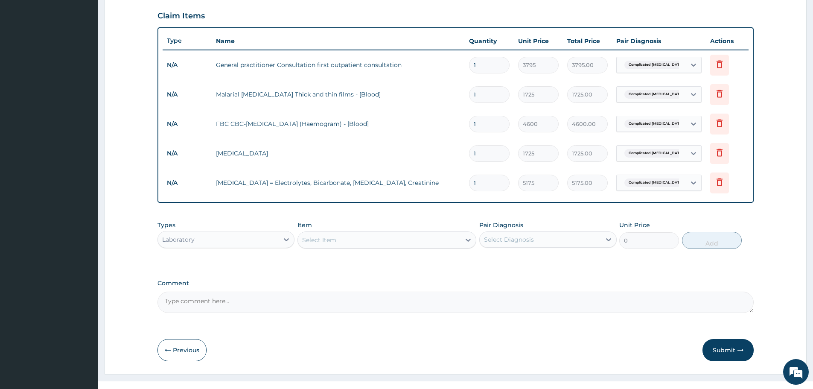
scroll to position [295, 0]
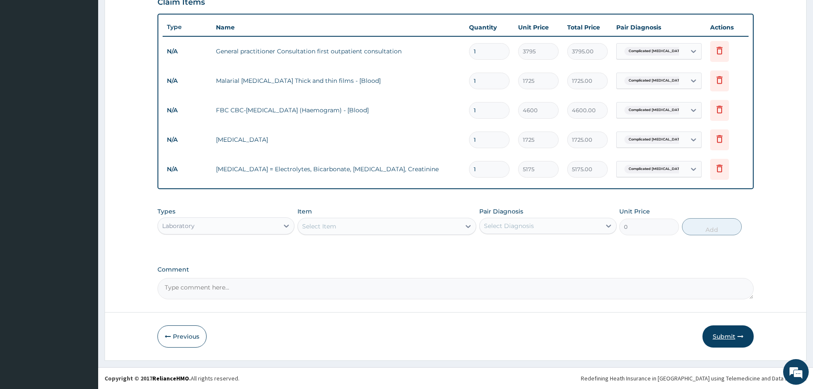
click at [722, 338] on button "Submit" at bounding box center [727, 336] width 51 height 22
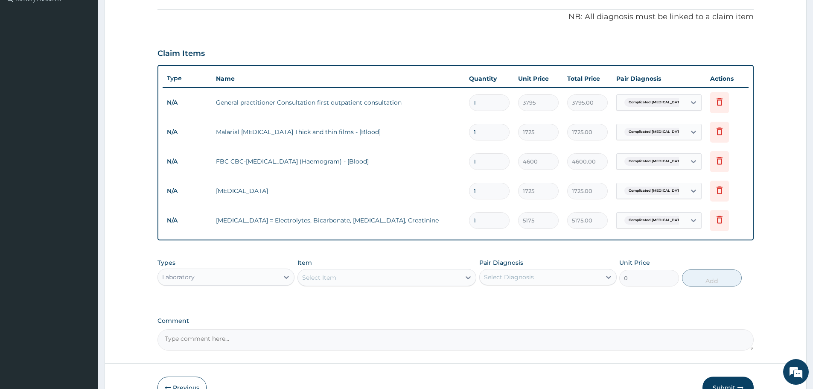
scroll to position [253, 0]
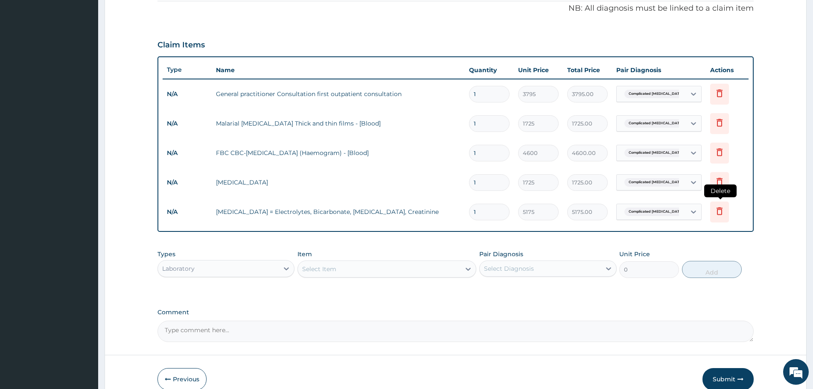
click at [722, 213] on icon at bounding box center [719, 211] width 10 height 10
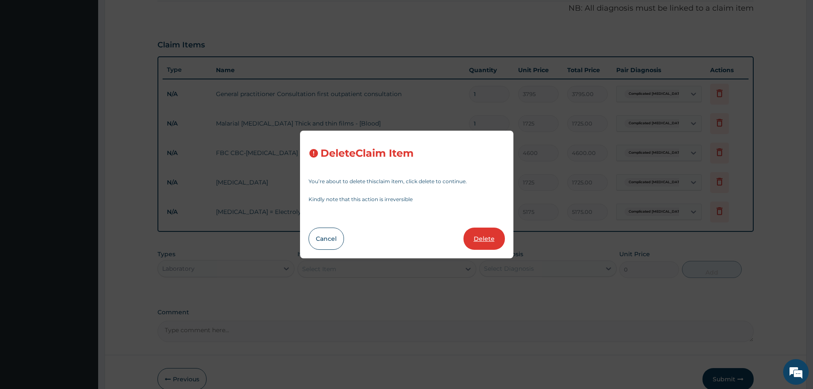
click at [482, 232] on button "Delete" at bounding box center [483, 238] width 41 height 22
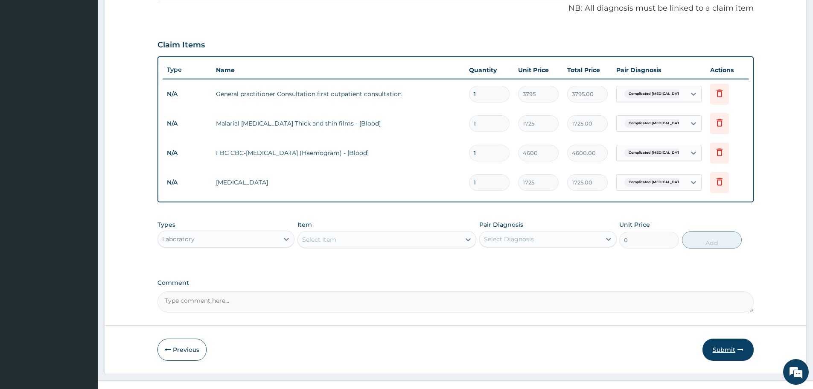
click at [728, 348] on button "Submit" at bounding box center [727, 349] width 51 height 22
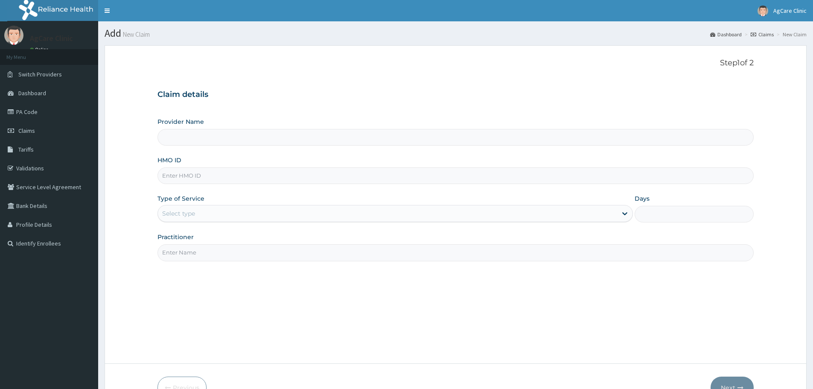
type input "AgCare Specialist Clinic"
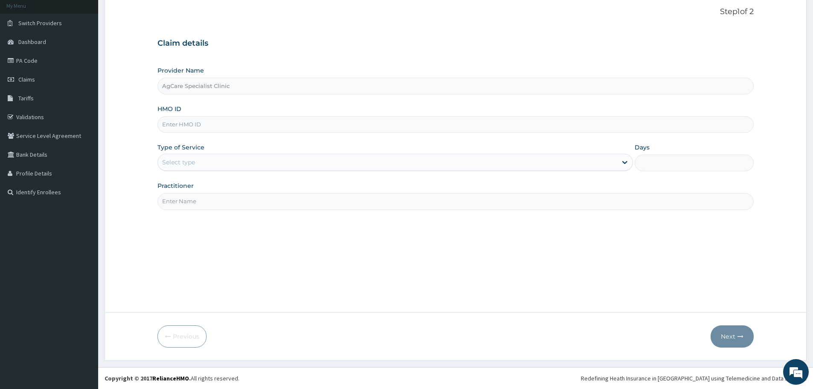
paste input "NBP/10038/A"
type input "NBP/10038/A"
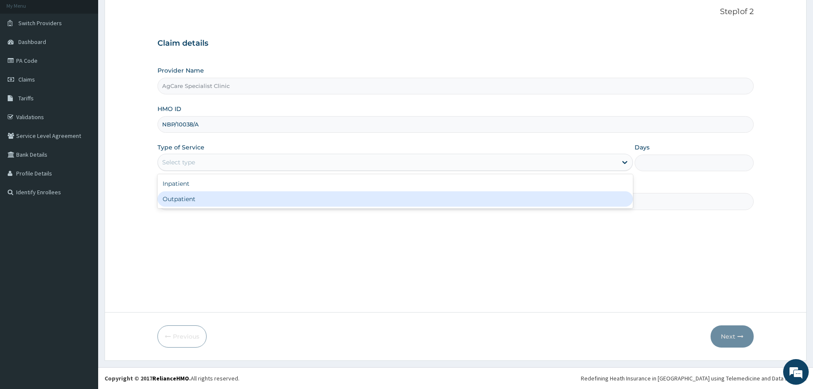
drag, startPoint x: 182, startPoint y: 159, endPoint x: 170, endPoint y: 198, distance: 40.9
click at [170, 198] on div "Outpatient" at bounding box center [394, 198] width 475 height 15
type input "1"
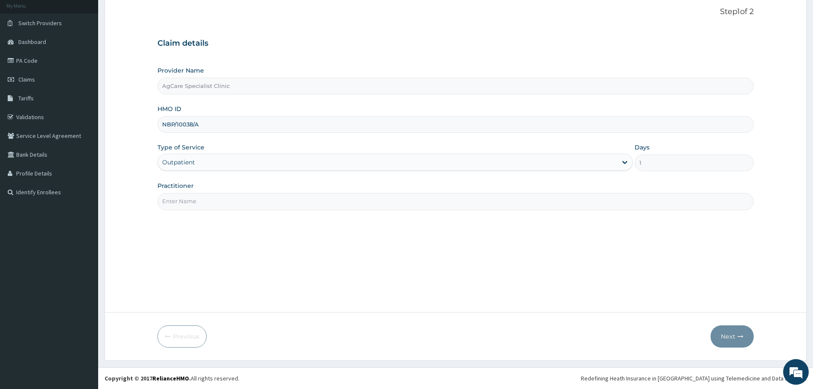
click at [174, 200] on input "Practitioner" at bounding box center [455, 201] width 596 height 17
type input "GP"
click at [725, 335] on button "Next" at bounding box center [731, 336] width 43 height 22
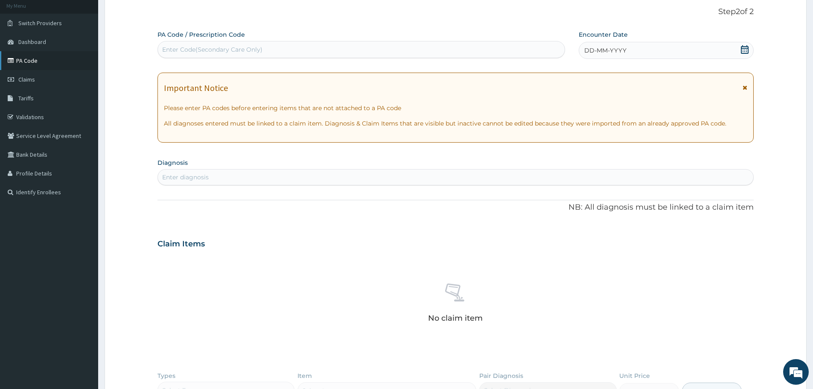
click at [23, 62] on link "PA Code" at bounding box center [49, 60] width 98 height 19
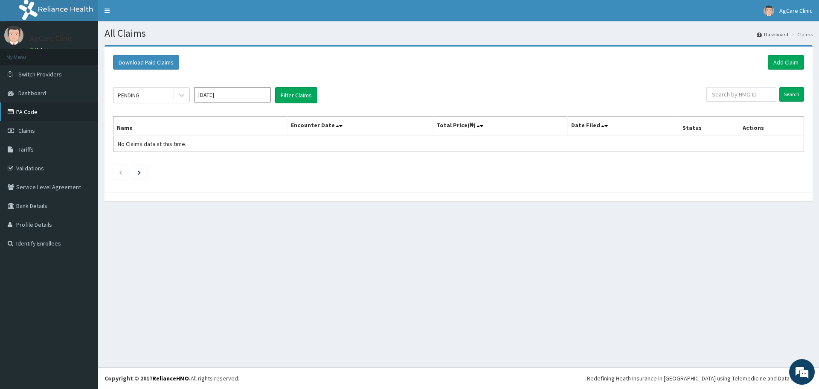
click at [17, 109] on link "PA Code" at bounding box center [49, 111] width 98 height 19
click at [781, 60] on link "Add Claim" at bounding box center [786, 62] width 36 height 15
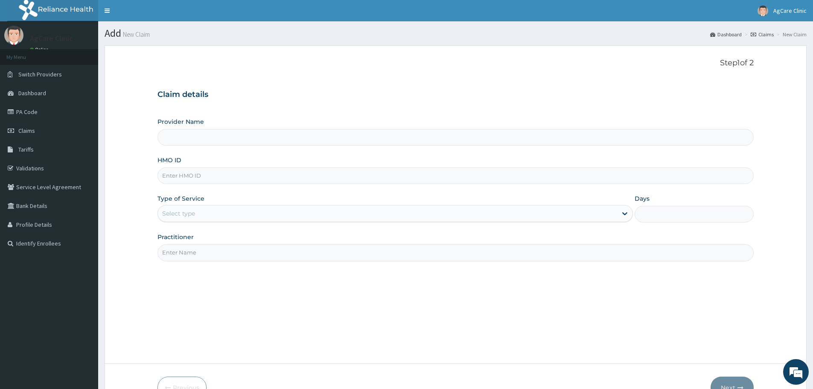
type input "AgCare Specialist Clinic"
drag, startPoint x: 199, startPoint y: 175, endPoint x: 186, endPoint y: 173, distance: 13.0
click at [186, 174] on input "HMO ID" at bounding box center [455, 175] width 596 height 17
paste input "NBP/10038/A"
type input "NBP/10038/A"
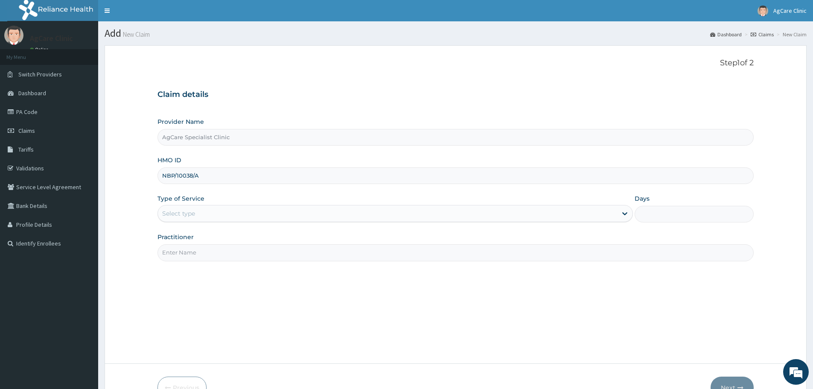
click at [185, 215] on div "Select type" at bounding box center [178, 213] width 33 height 9
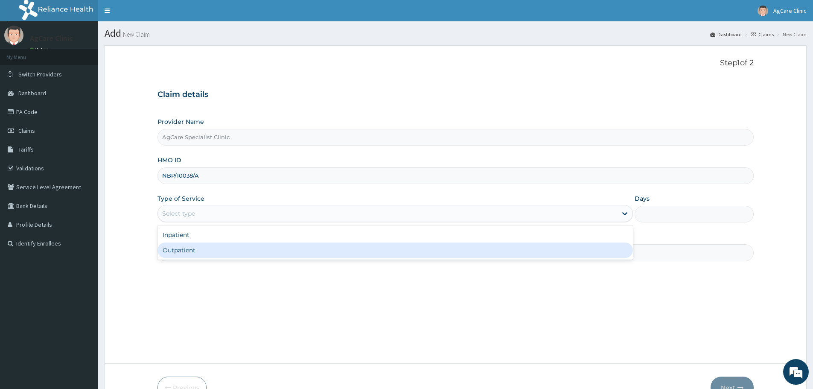
click at [188, 248] on div "Outpatient" at bounding box center [394, 249] width 475 height 15
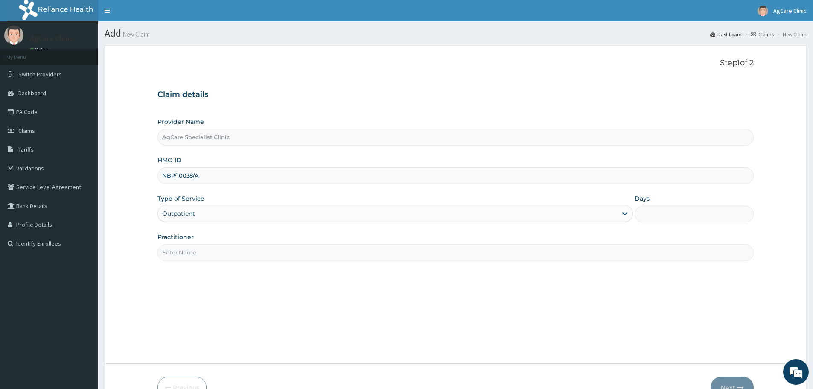
type input "1"
click at [189, 255] on input "Practitioner" at bounding box center [455, 252] width 596 height 17
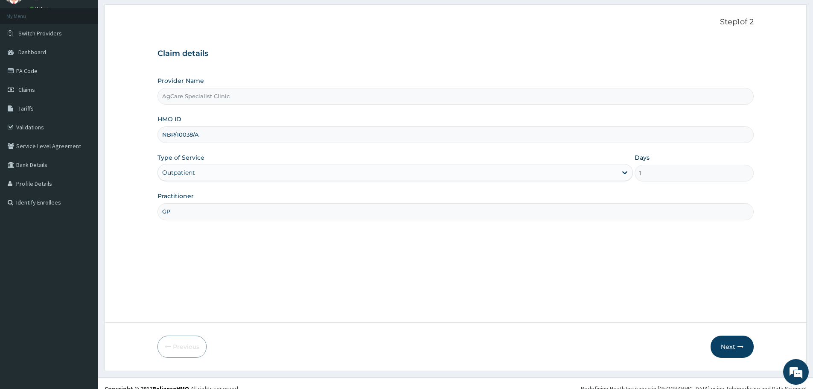
scroll to position [51, 0]
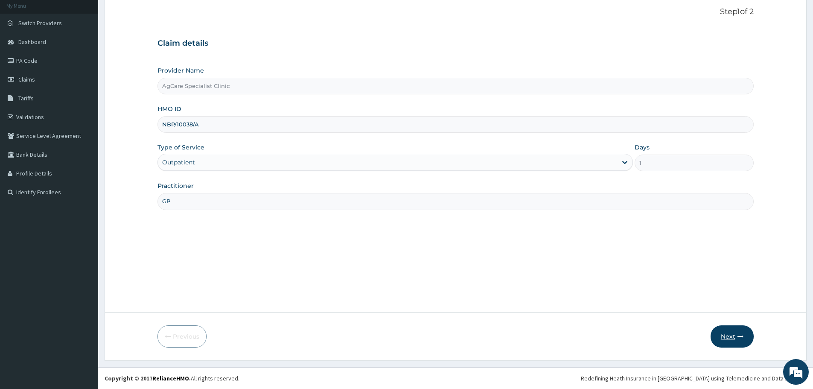
type input "GP"
click at [728, 335] on button "Next" at bounding box center [731, 336] width 43 height 22
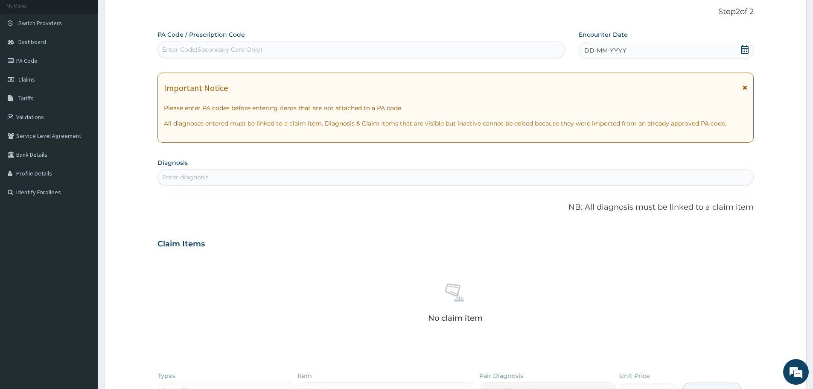
click at [207, 173] on div "Enter diagnosis" at bounding box center [185, 177] width 47 height 9
click at [211, 48] on div "Enter Code(Secondary Care Only)" at bounding box center [212, 49] width 100 height 9
paste input "PA/1E2534"
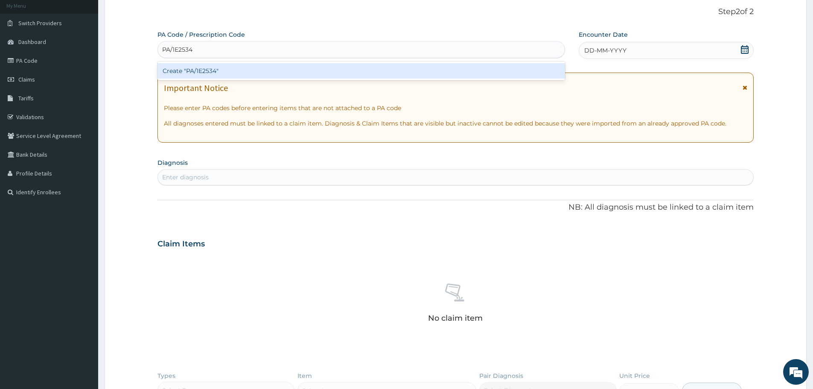
type input "PA/1E2534"
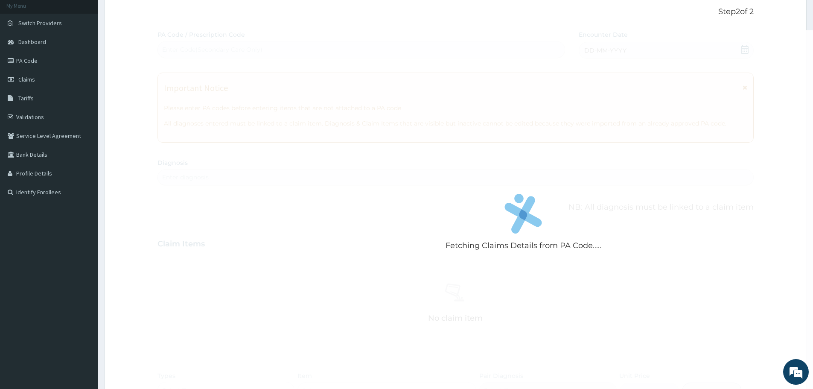
click at [193, 175] on div "Fetching Claims Details from PA Code..... PA Code / Prescription Code Enter Cod…" at bounding box center [455, 246] width 596 height 433
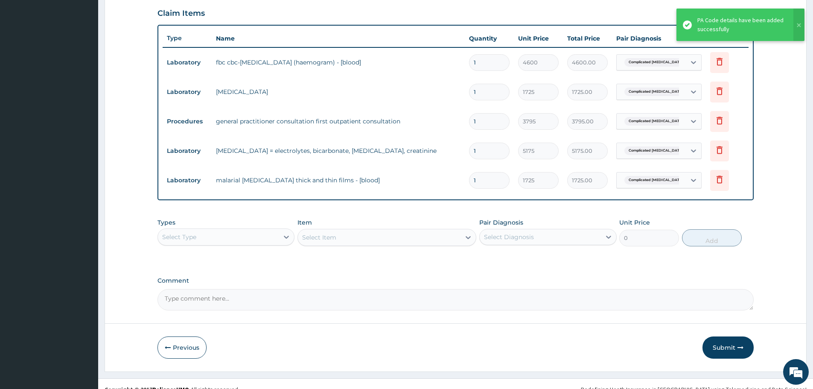
scroll to position [295, 0]
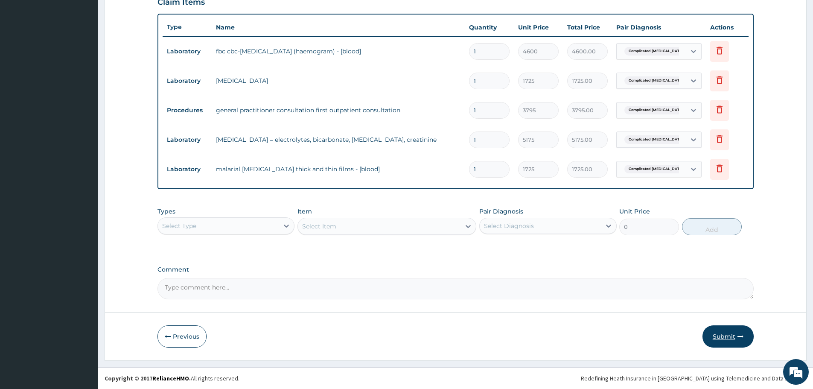
click at [724, 338] on button "Submit" at bounding box center [727, 336] width 51 height 22
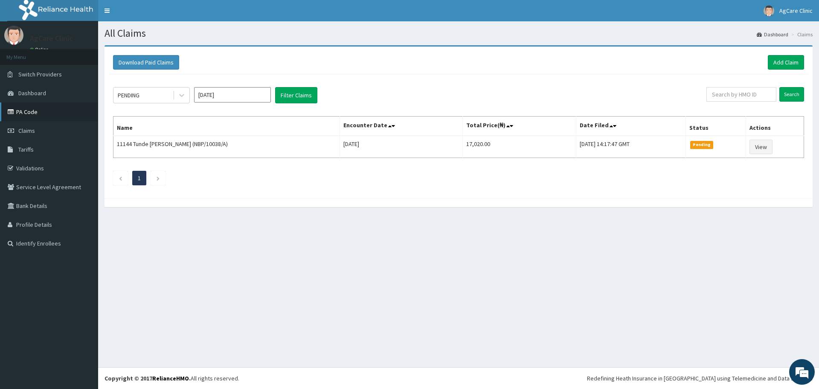
click at [17, 112] on link "PA Code" at bounding box center [49, 111] width 98 height 19
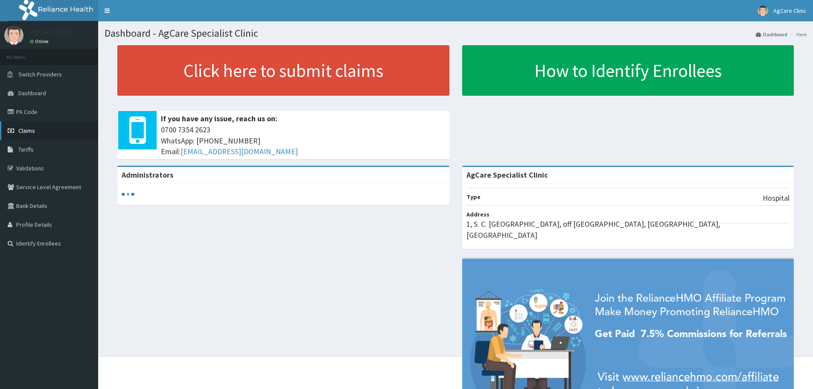
click at [24, 129] on span "Claims" at bounding box center [26, 131] width 17 height 8
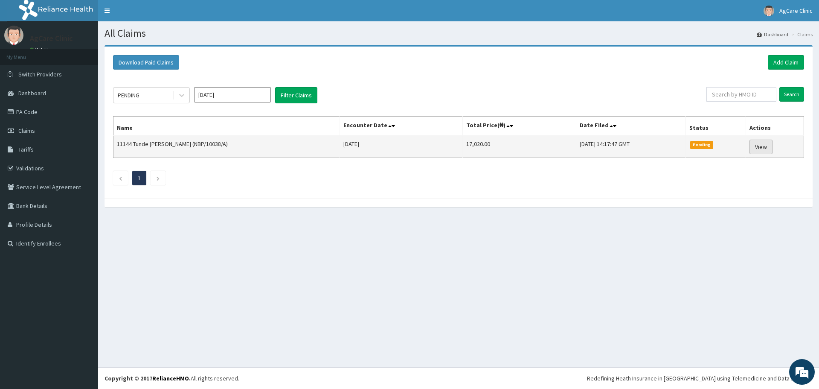
click at [762, 147] on link "View" at bounding box center [761, 147] width 23 height 15
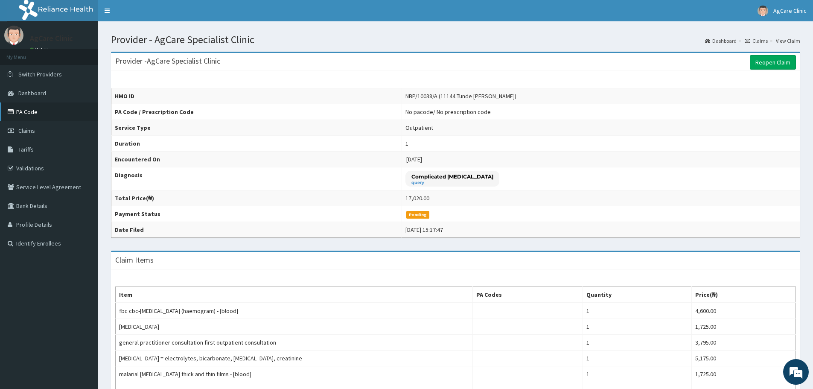
click at [28, 113] on link "PA Code" at bounding box center [49, 111] width 98 height 19
